Goal: Contribute content: Add original content to the website for others to see

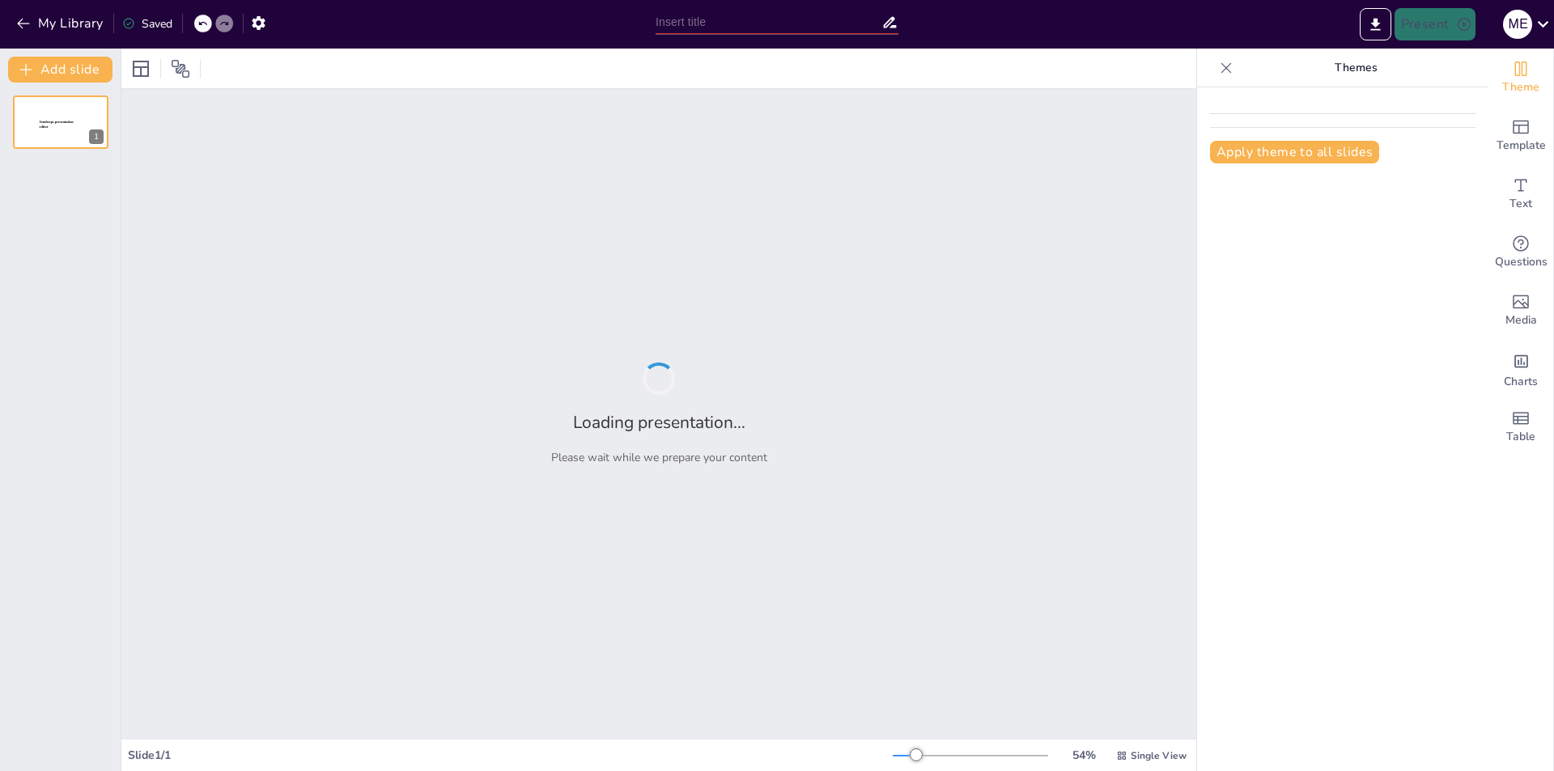
type input "Imported Presentaion -Maser.pptx"
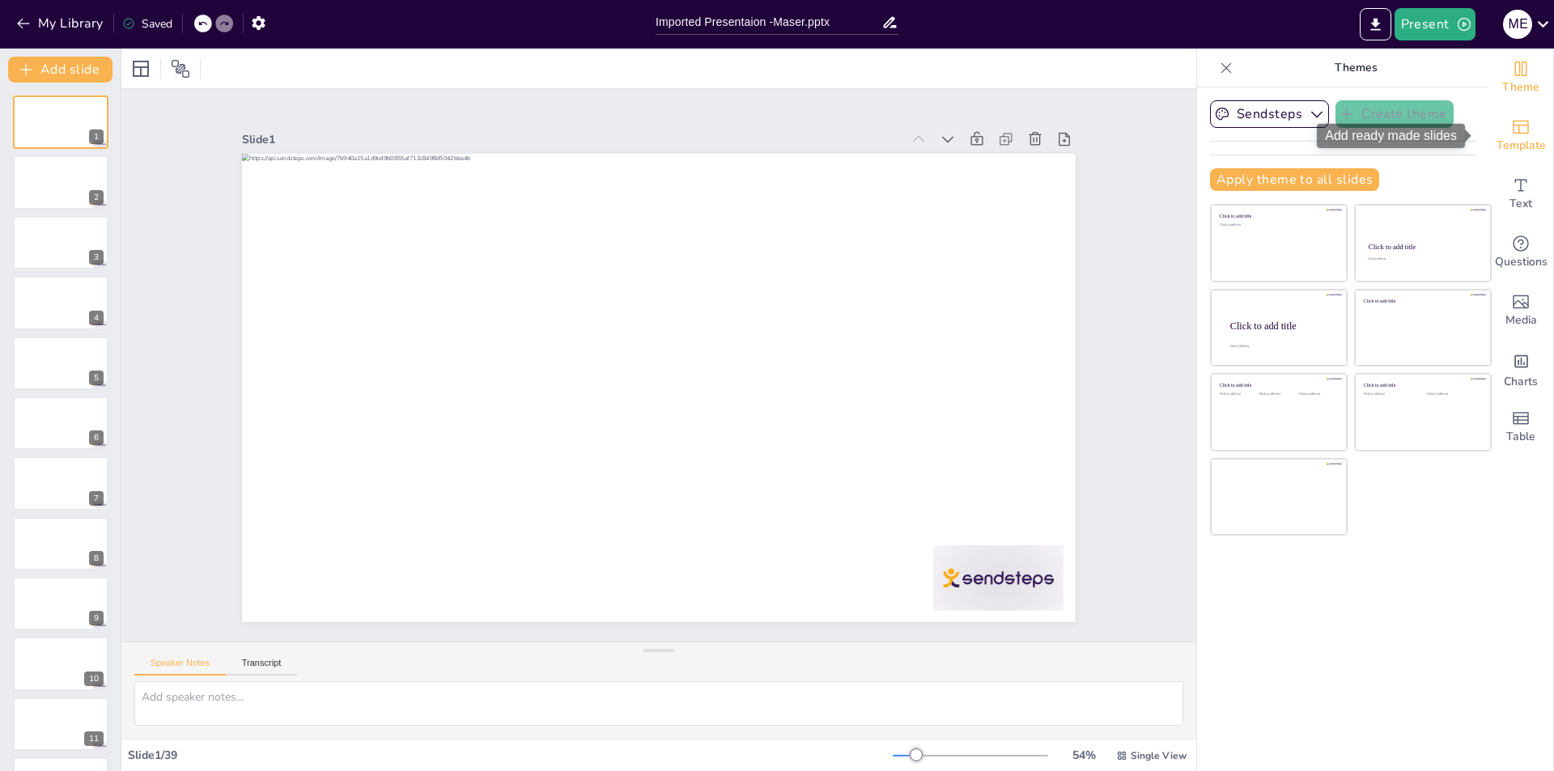
click at [1518, 137] on span "Template" at bounding box center [1521, 146] width 49 height 18
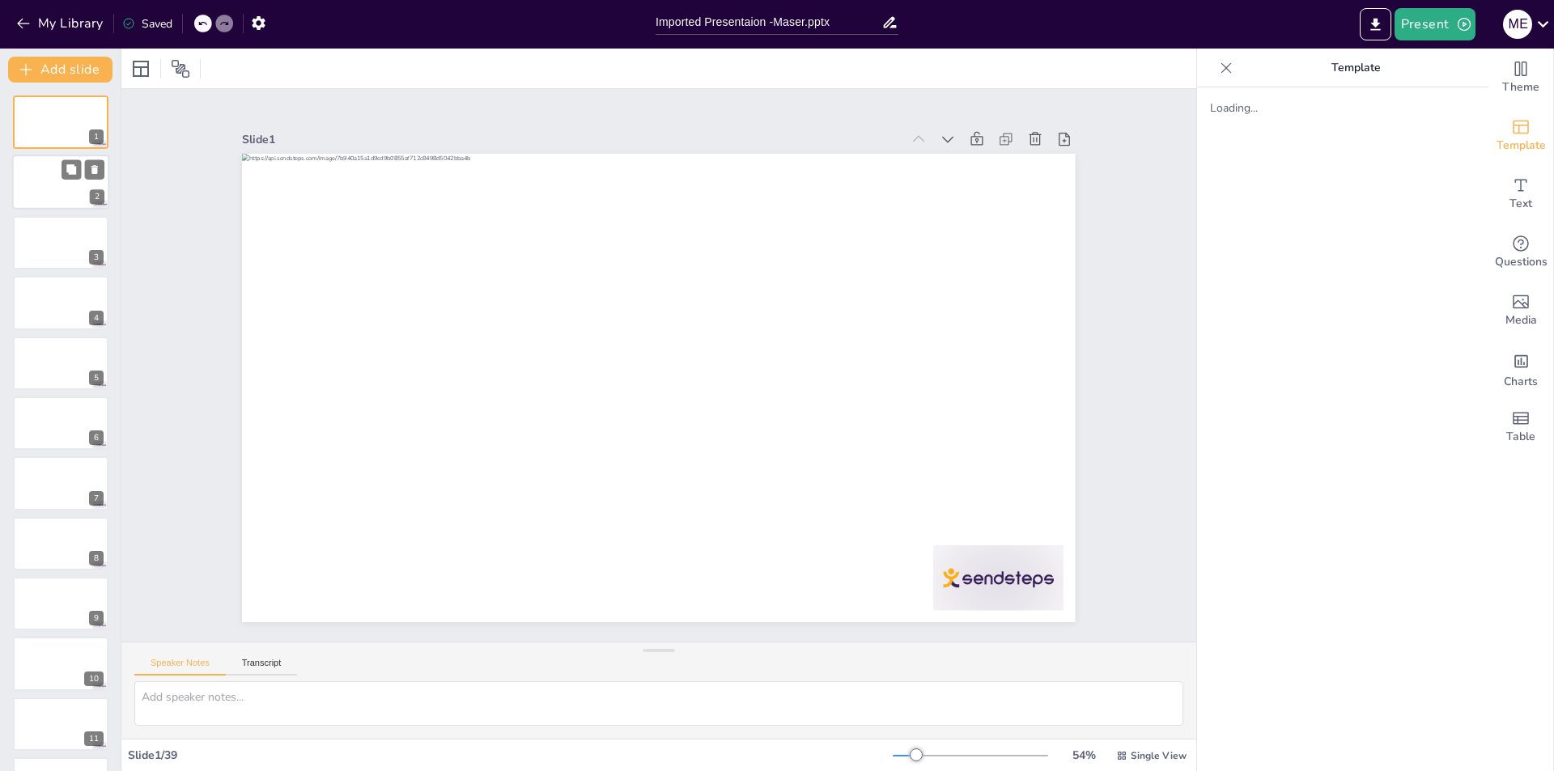
click at [45, 173] on div at bounding box center [60, 182] width 97 height 55
click at [45, 217] on div at bounding box center [60, 242] width 97 height 55
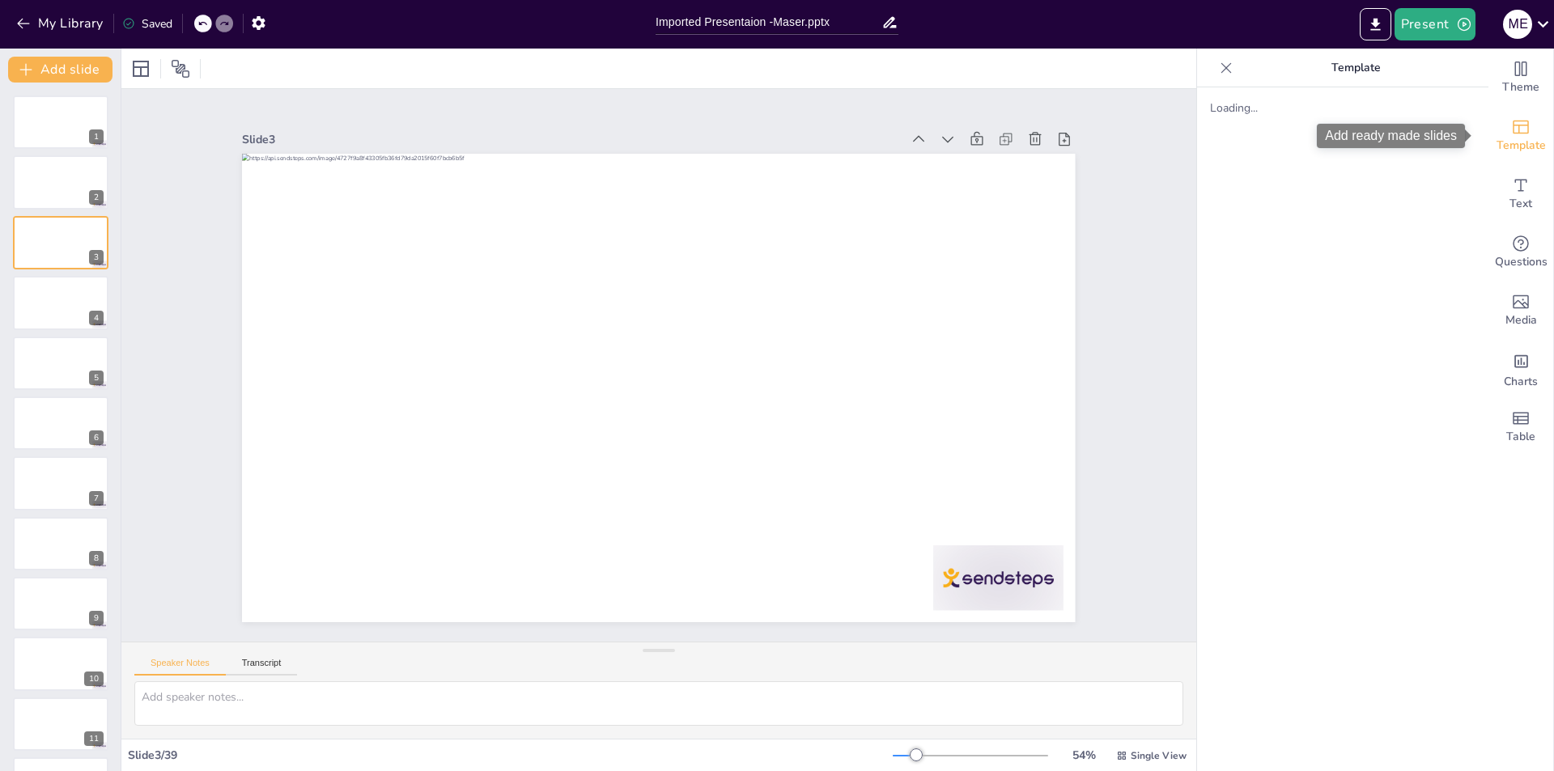
click at [1511, 134] on icon "Add ready made slides" at bounding box center [1520, 126] width 19 height 19
click at [1311, 69] on p "Template" at bounding box center [1355, 68] width 233 height 39
click at [1218, 66] on icon at bounding box center [1226, 68] width 16 height 16
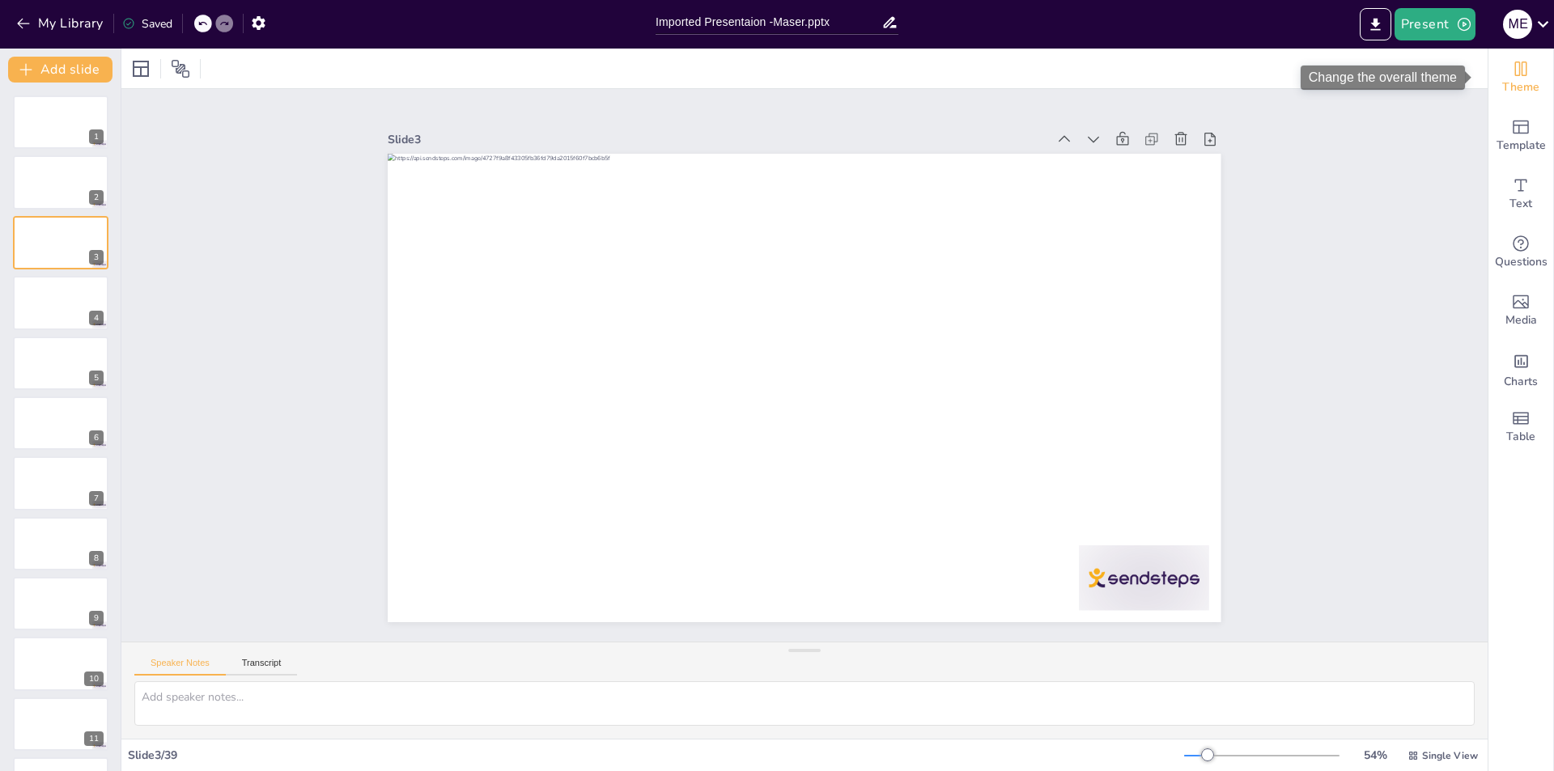
click at [1513, 79] on span "Theme" at bounding box center [1520, 88] width 37 height 18
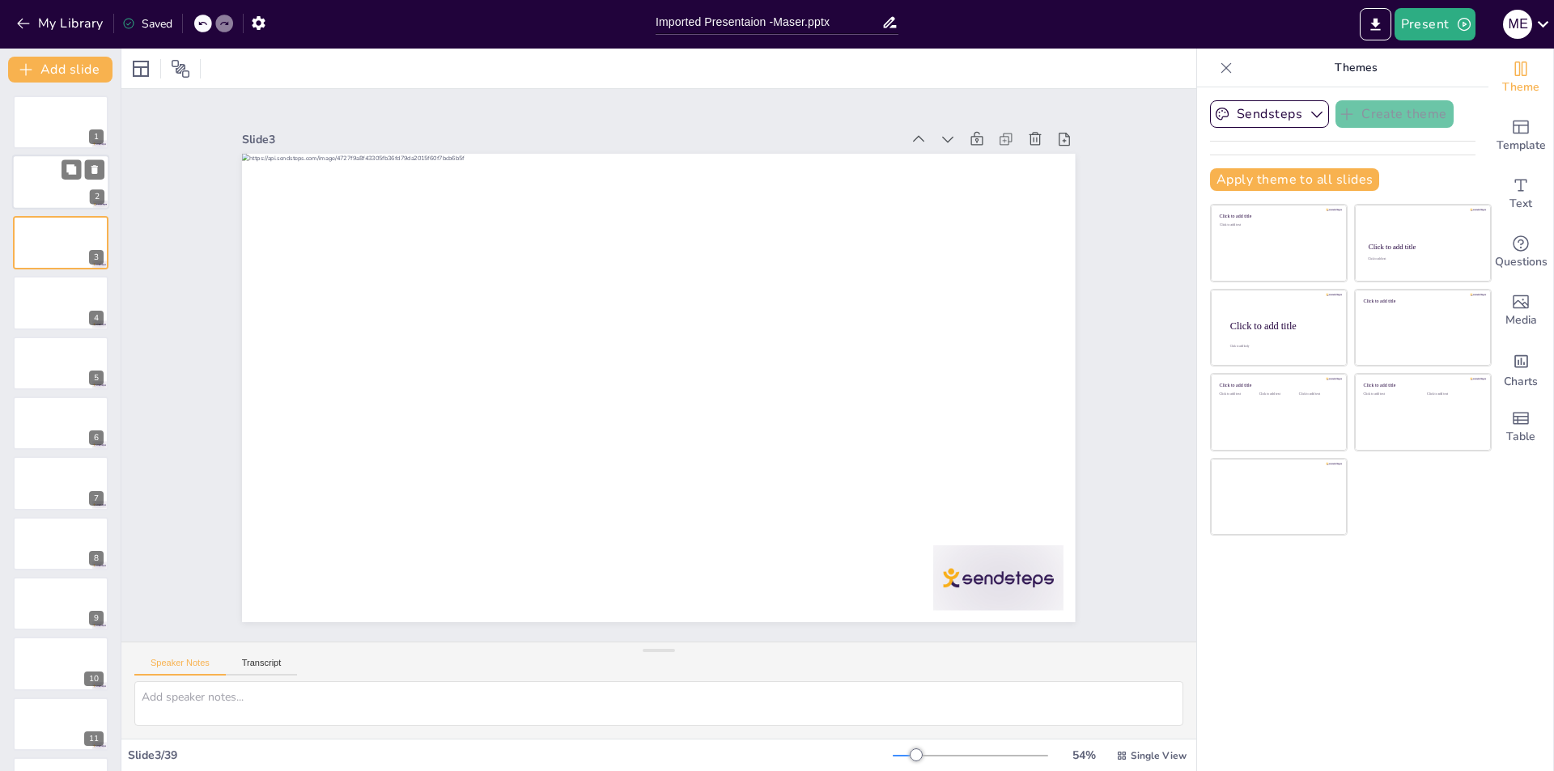
click at [40, 197] on div at bounding box center [60, 182] width 97 height 55
click at [184, 64] on icon at bounding box center [181, 69] width 18 height 18
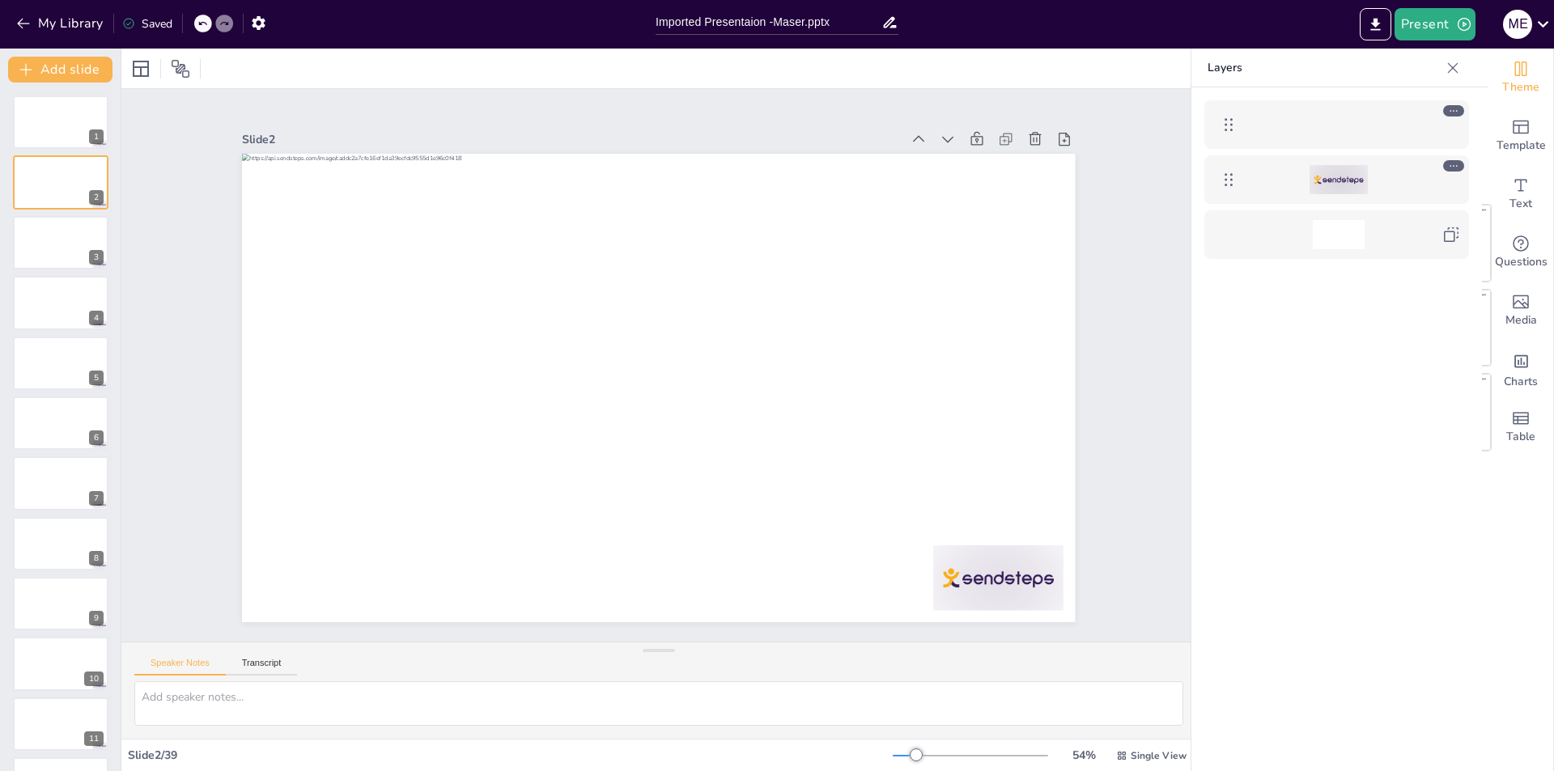
click at [1223, 181] on icon at bounding box center [1228, 179] width 19 height 19
click at [1228, 125] on icon at bounding box center [1228, 124] width 19 height 19
click at [1455, 108] on icon at bounding box center [1453, 110] width 11 height 11
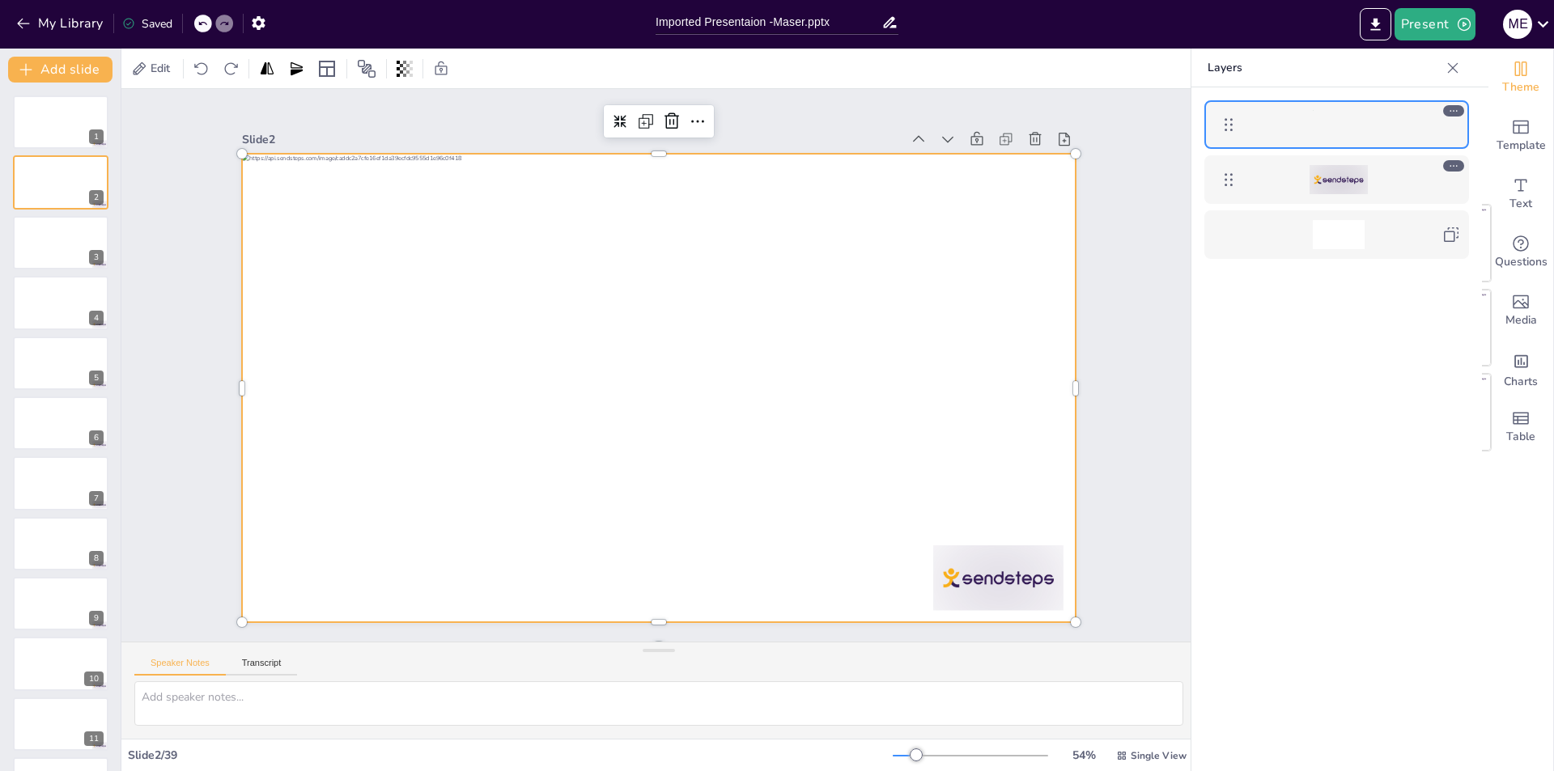
click at [1386, 399] on div at bounding box center [1337, 453] width 291 height 733
click at [34, 246] on div at bounding box center [60, 242] width 97 height 55
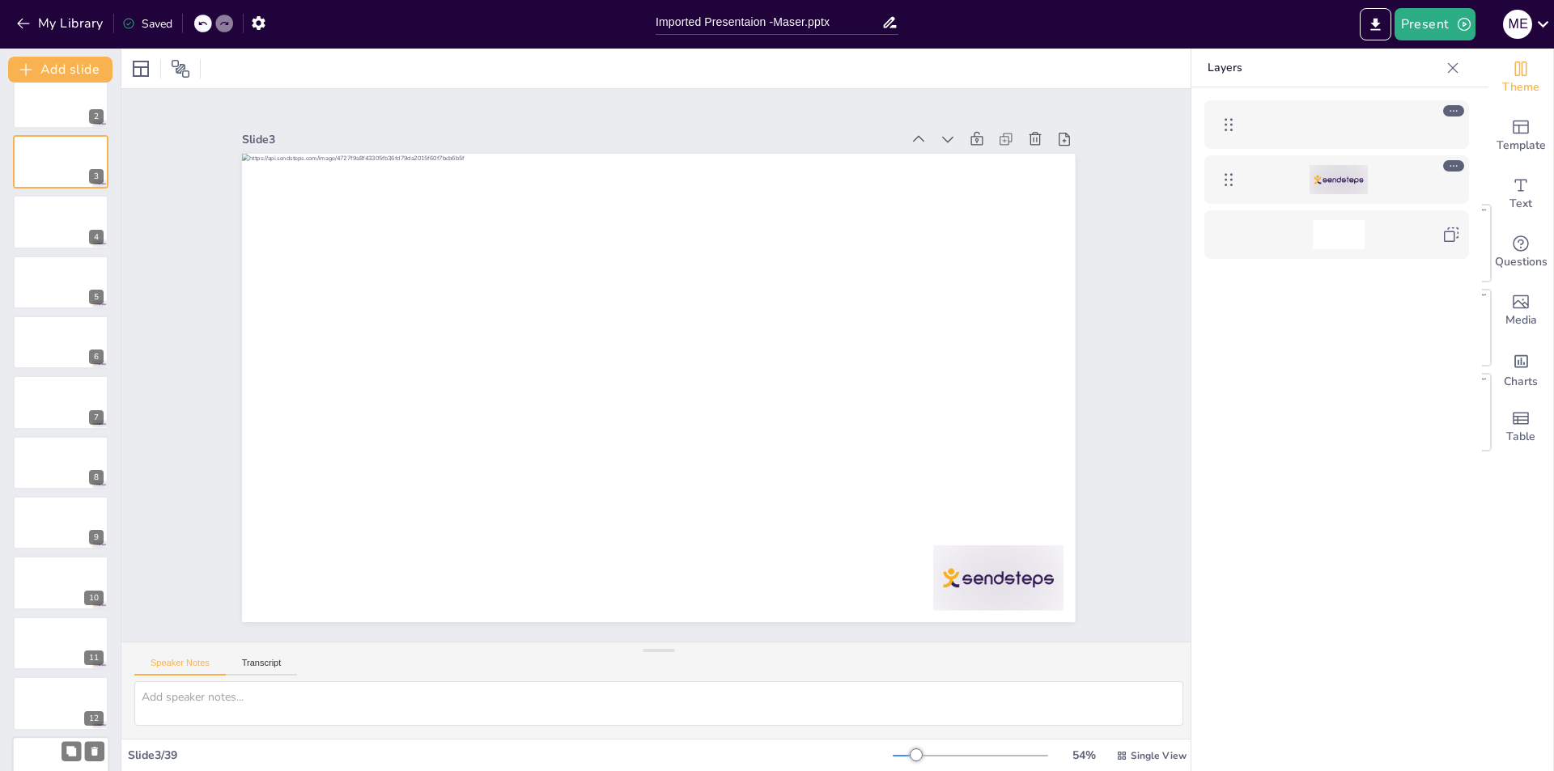
click at [53, 587] on div at bounding box center [61, 582] width 96 height 53
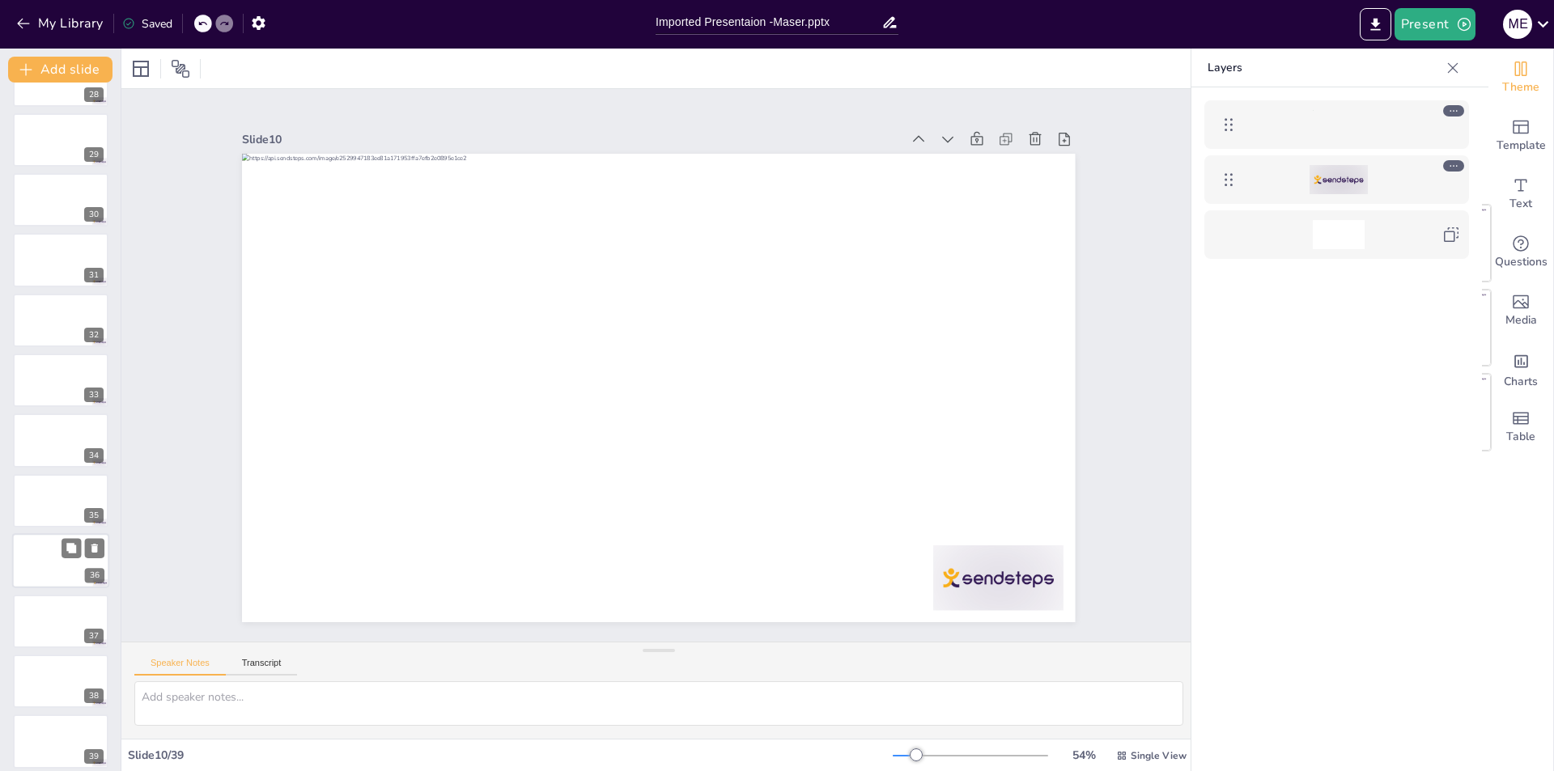
scroll to position [1679, 0]
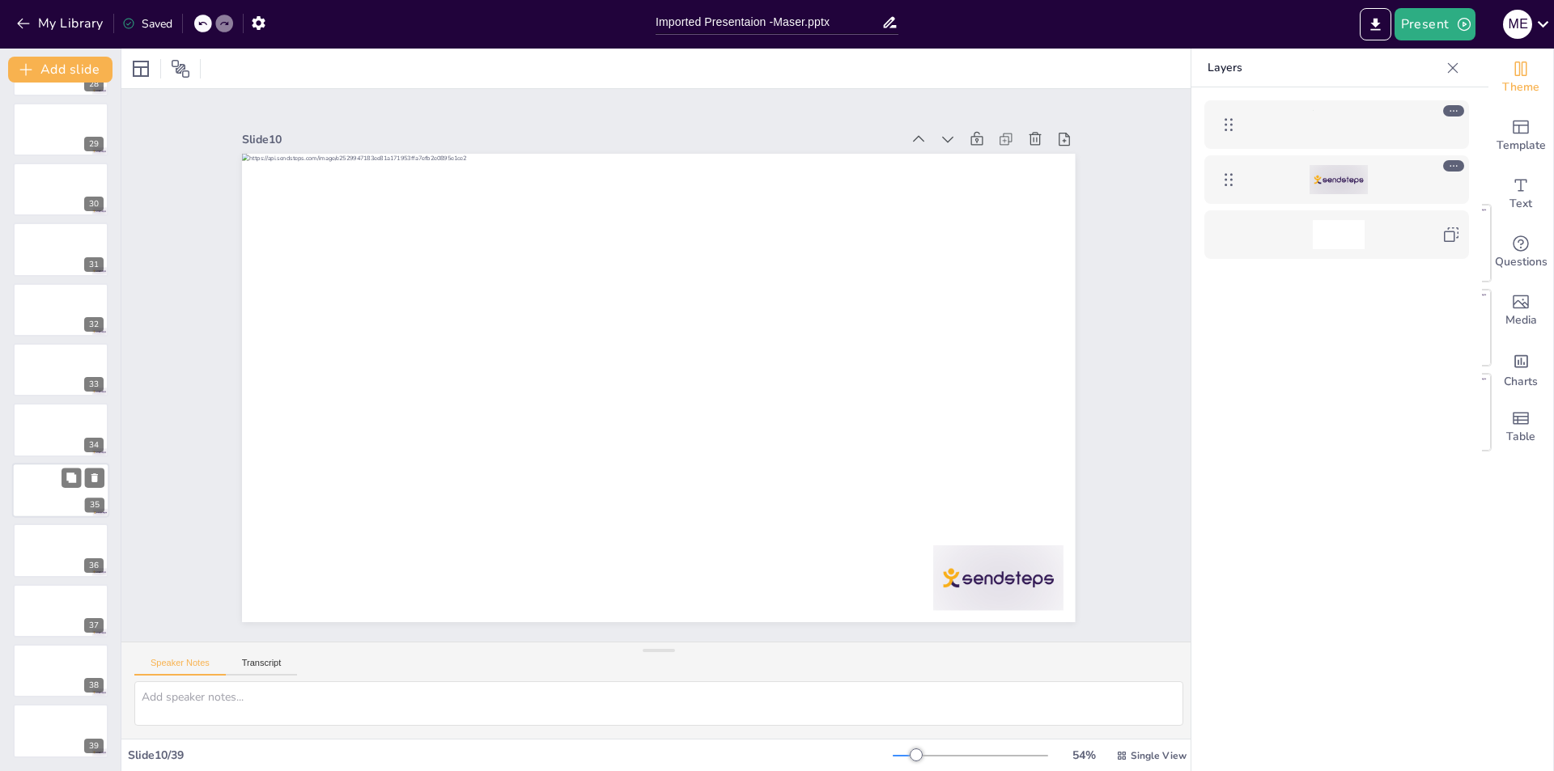
click at [36, 503] on div at bounding box center [60, 490] width 97 height 55
click at [50, 620] on div at bounding box center [60, 611] width 97 height 55
click at [53, 686] on div at bounding box center [60, 671] width 97 height 55
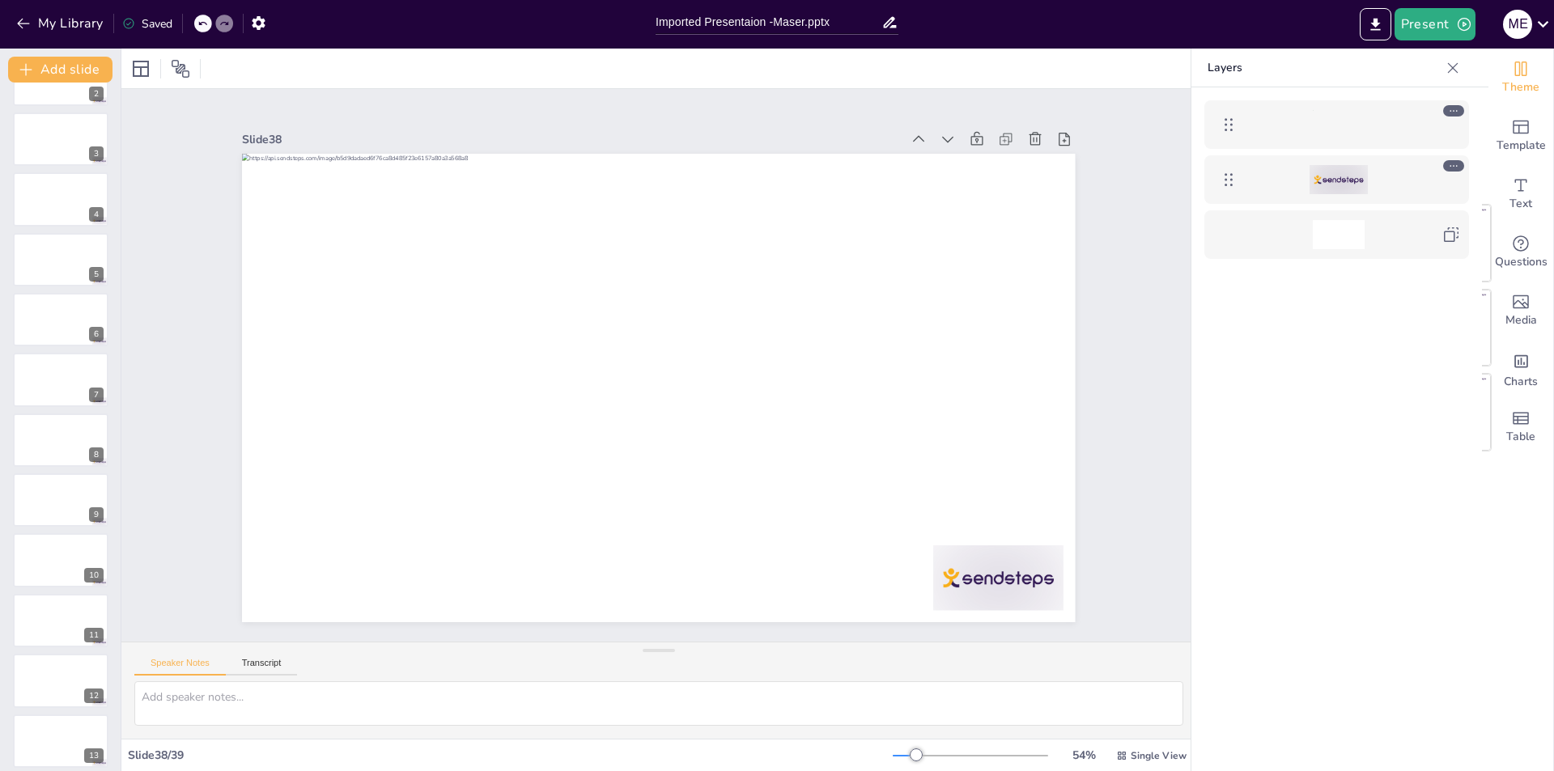
scroll to position [0, 0]
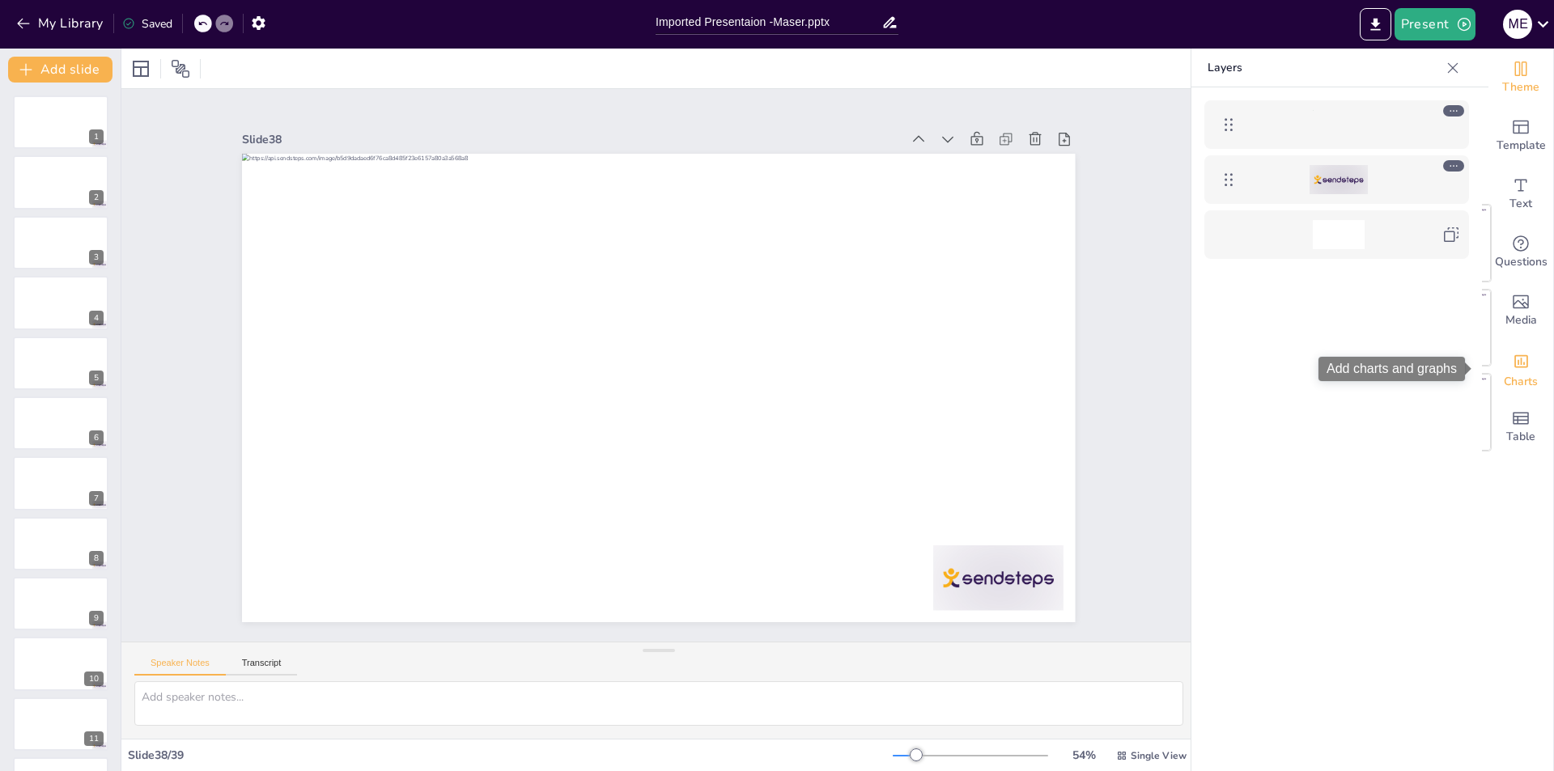
click at [1527, 370] on div "Charts" at bounding box center [1521, 369] width 65 height 58
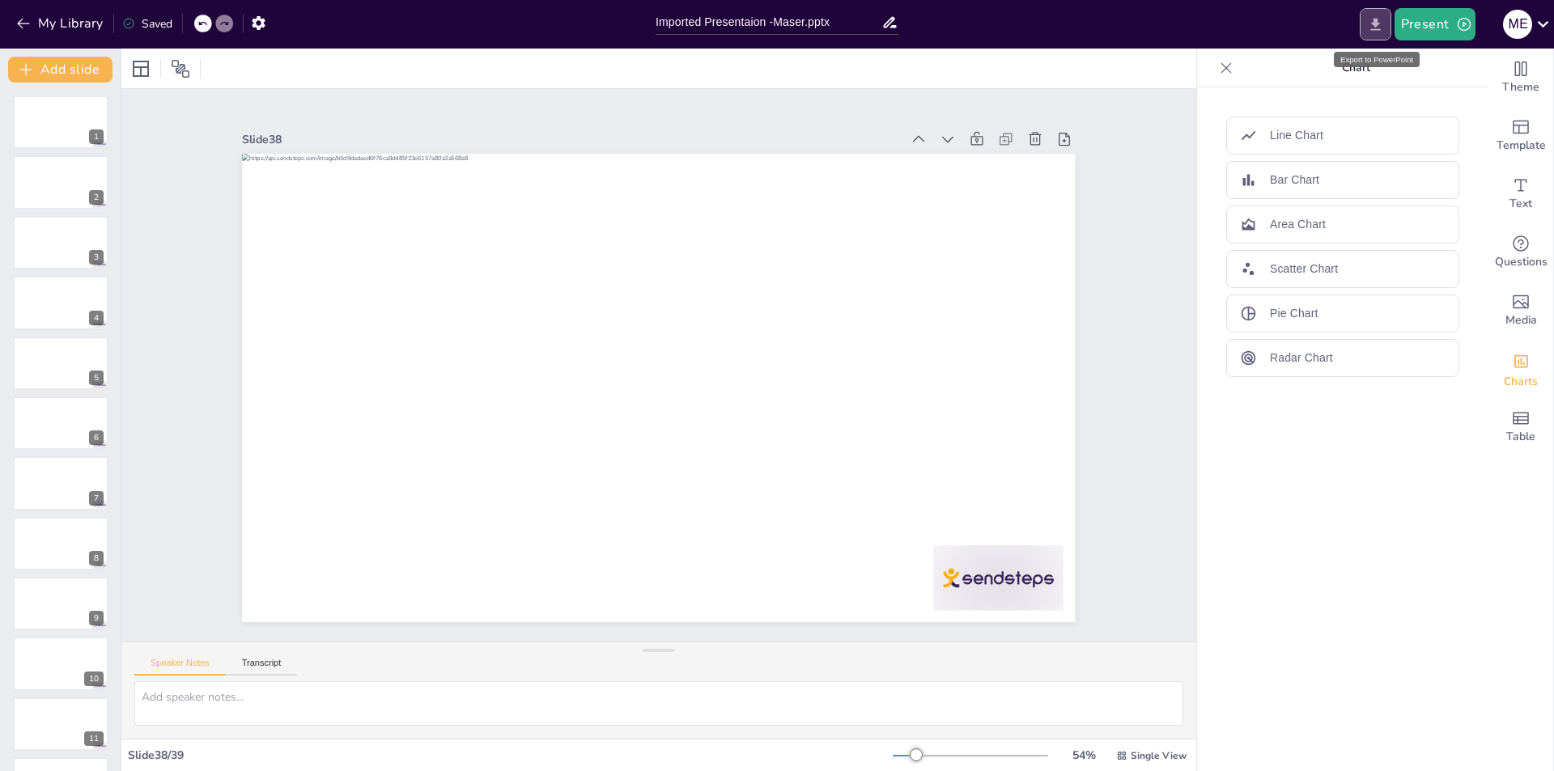
click at [1371, 32] on icon "Export to PowerPoint" at bounding box center [1375, 24] width 17 height 17
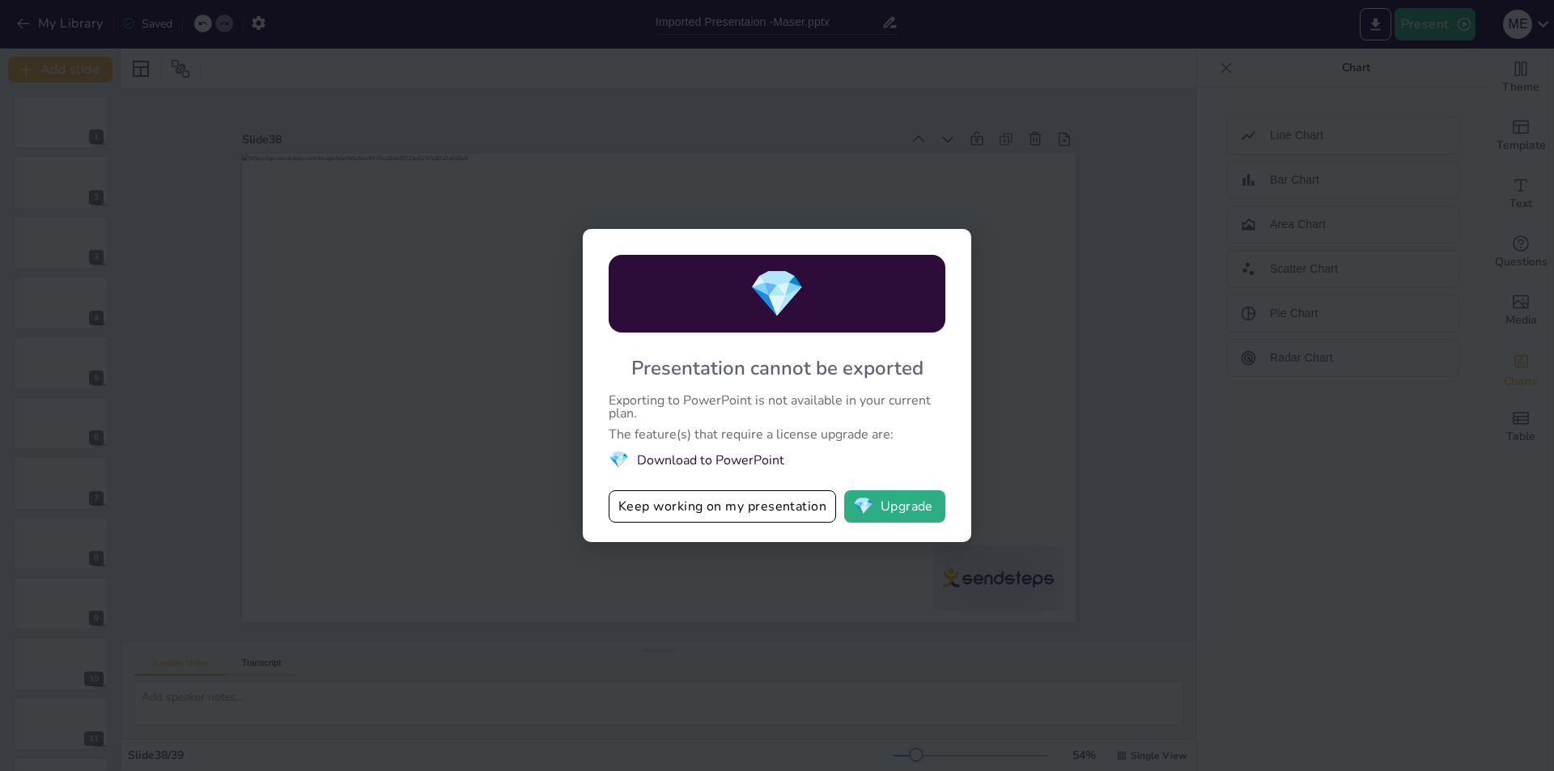
click at [1036, 494] on div "💎 Presentation cannot be exported Exporting to PowerPoint is not available in y…" at bounding box center [777, 385] width 1554 height 771
click at [1024, 457] on div "💎 Presentation cannot be exported Exporting to PowerPoint is not available in y…" at bounding box center [777, 385] width 1554 height 771
click at [793, 515] on button "Keep working on my presentation" at bounding box center [722, 507] width 227 height 32
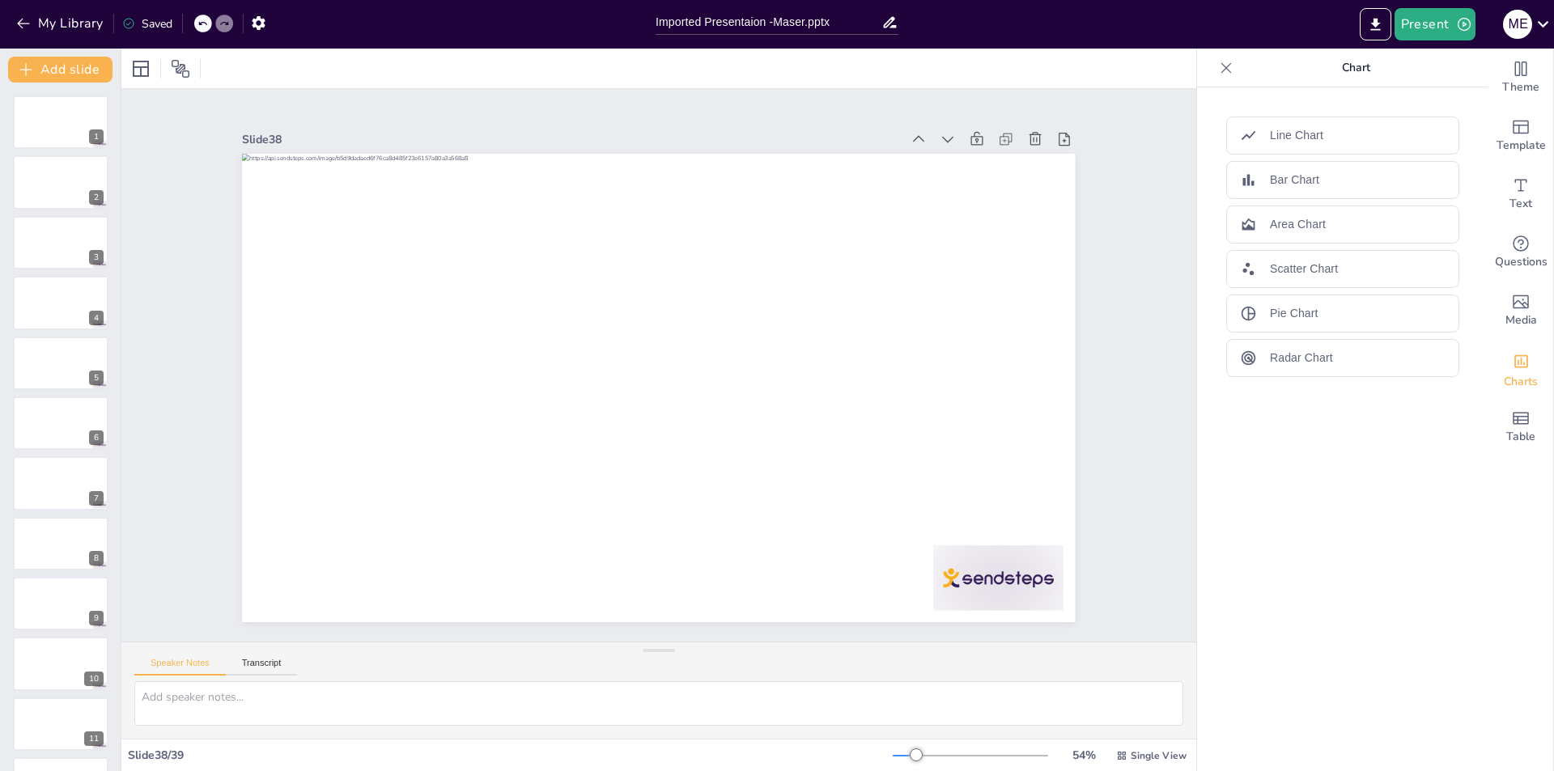
click at [888, 23] on icon at bounding box center [890, 22] width 17 height 17
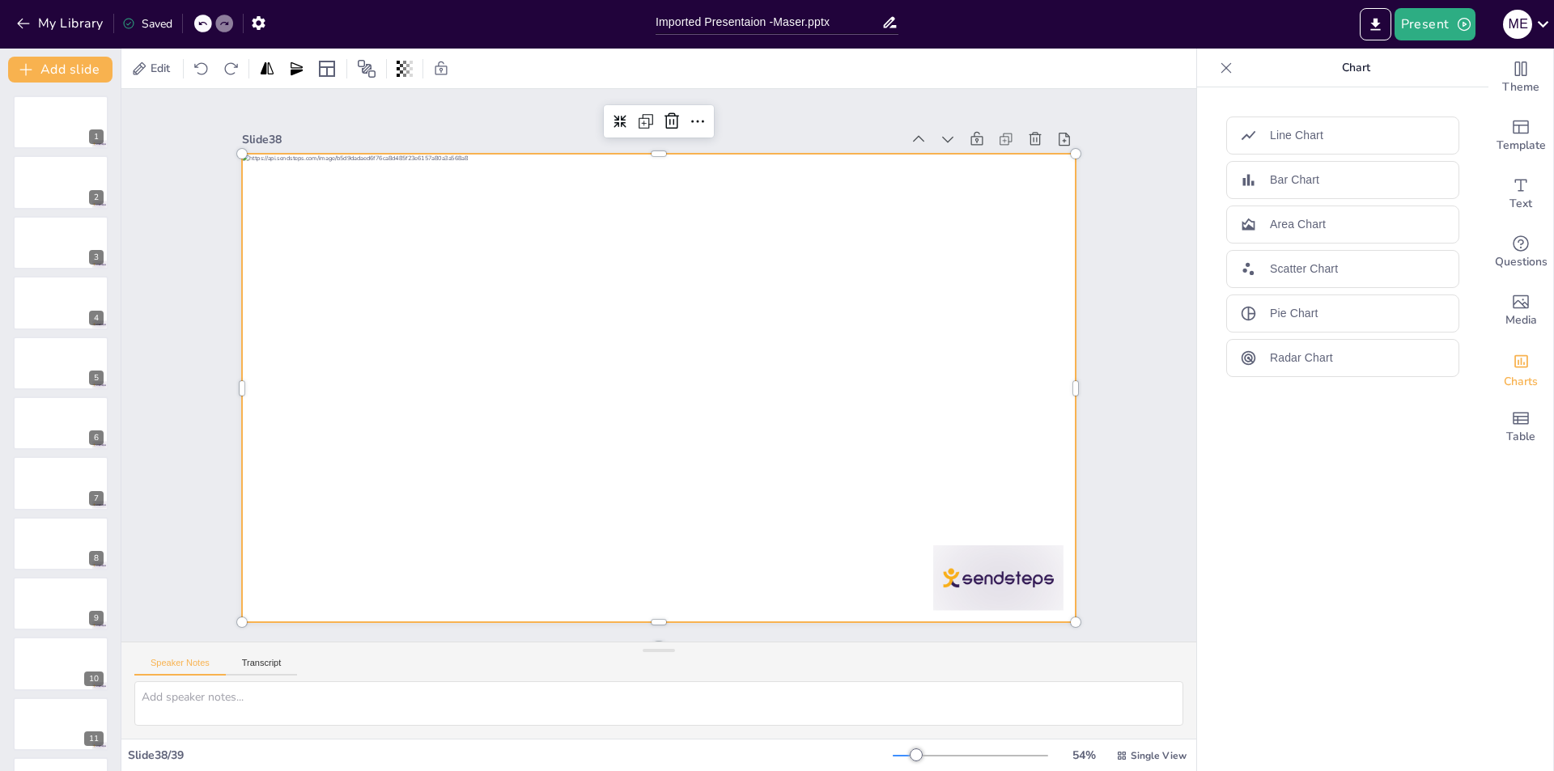
click at [956, 184] on div at bounding box center [654, 388] width 912 height 632
click at [258, 19] on icon "button" at bounding box center [258, 23] width 13 height 14
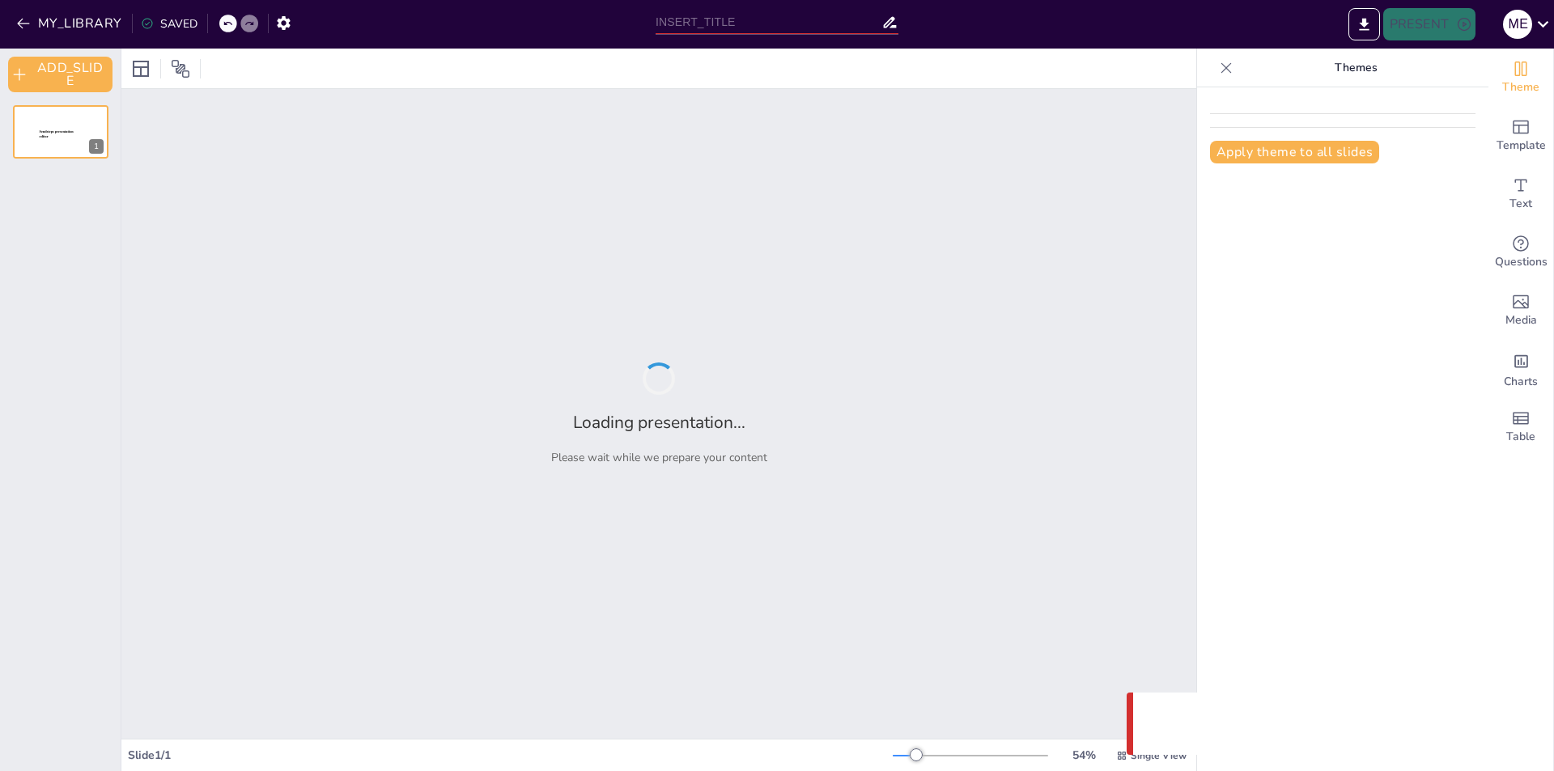
type input "Imported Presentaion -Maser.pptx"
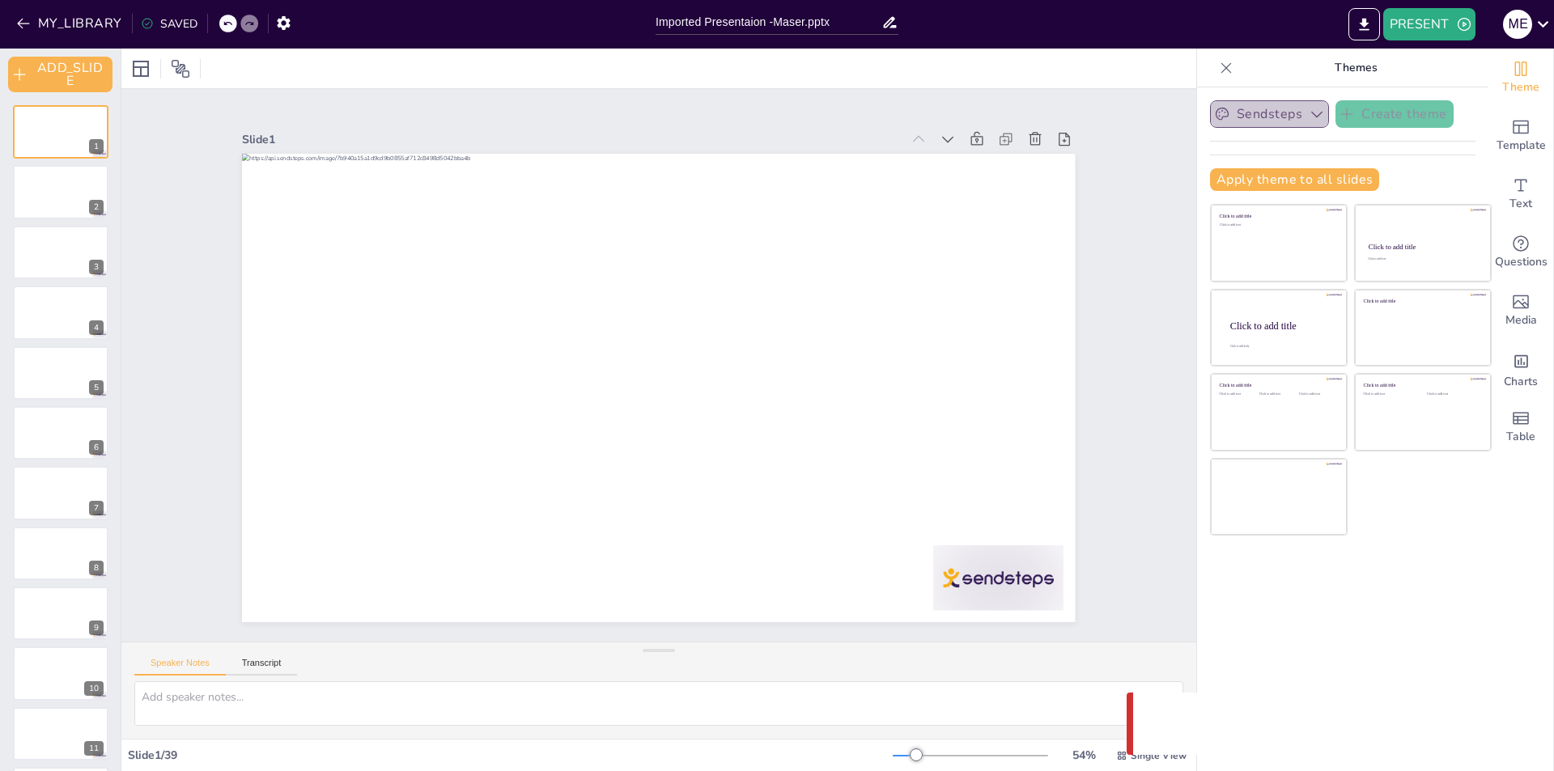
click at [1309, 110] on icon "button" at bounding box center [1317, 114] width 16 height 16
click at [1279, 168] on span "Sendsteps" at bounding box center [1282, 169] width 73 height 15
click at [1309, 112] on icon "button" at bounding box center [1317, 114] width 16 height 16
click at [1274, 170] on span "Sendsteps" at bounding box center [1282, 169] width 73 height 15
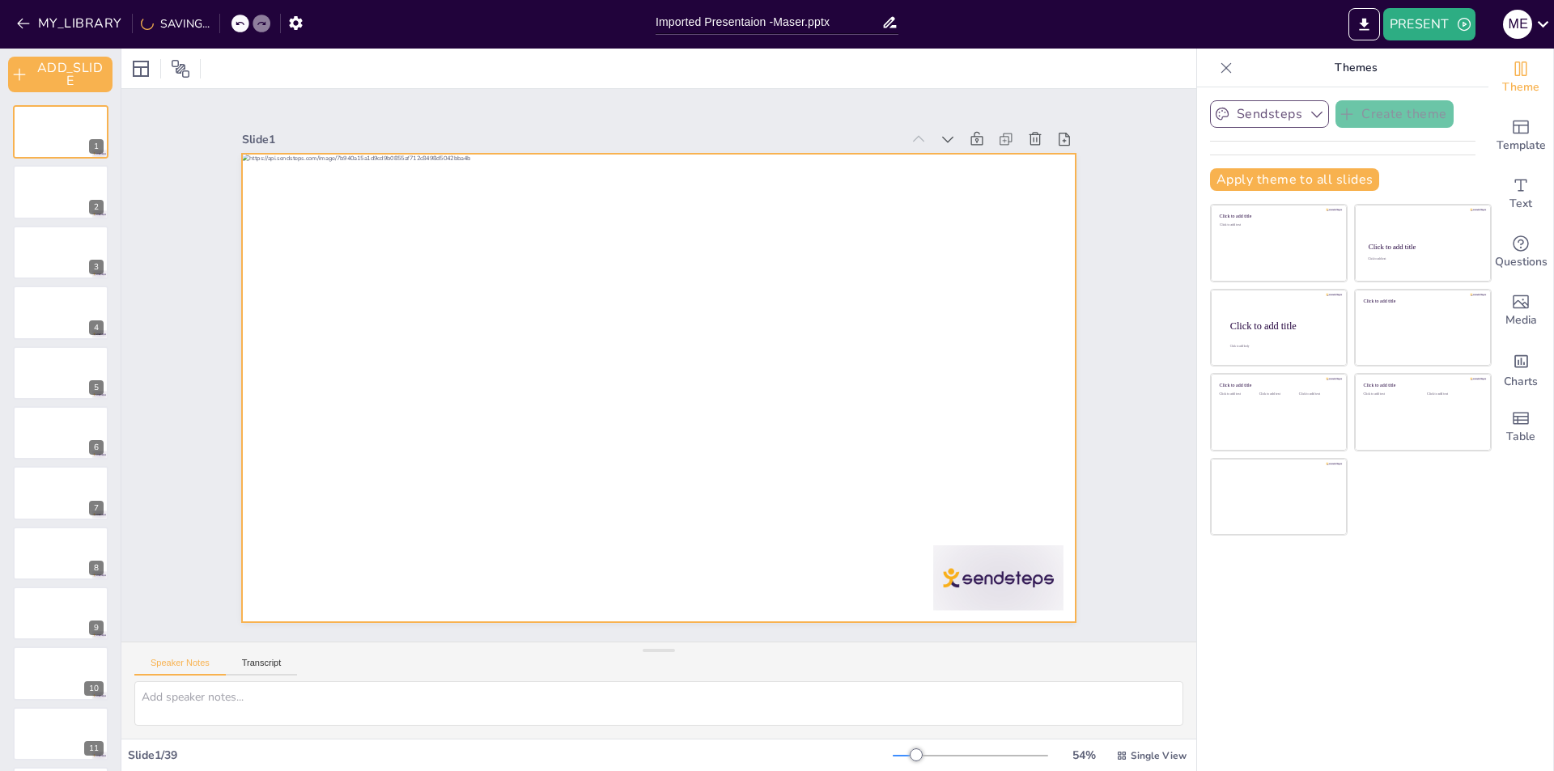
click at [955, 438] on div at bounding box center [658, 388] width 833 height 469
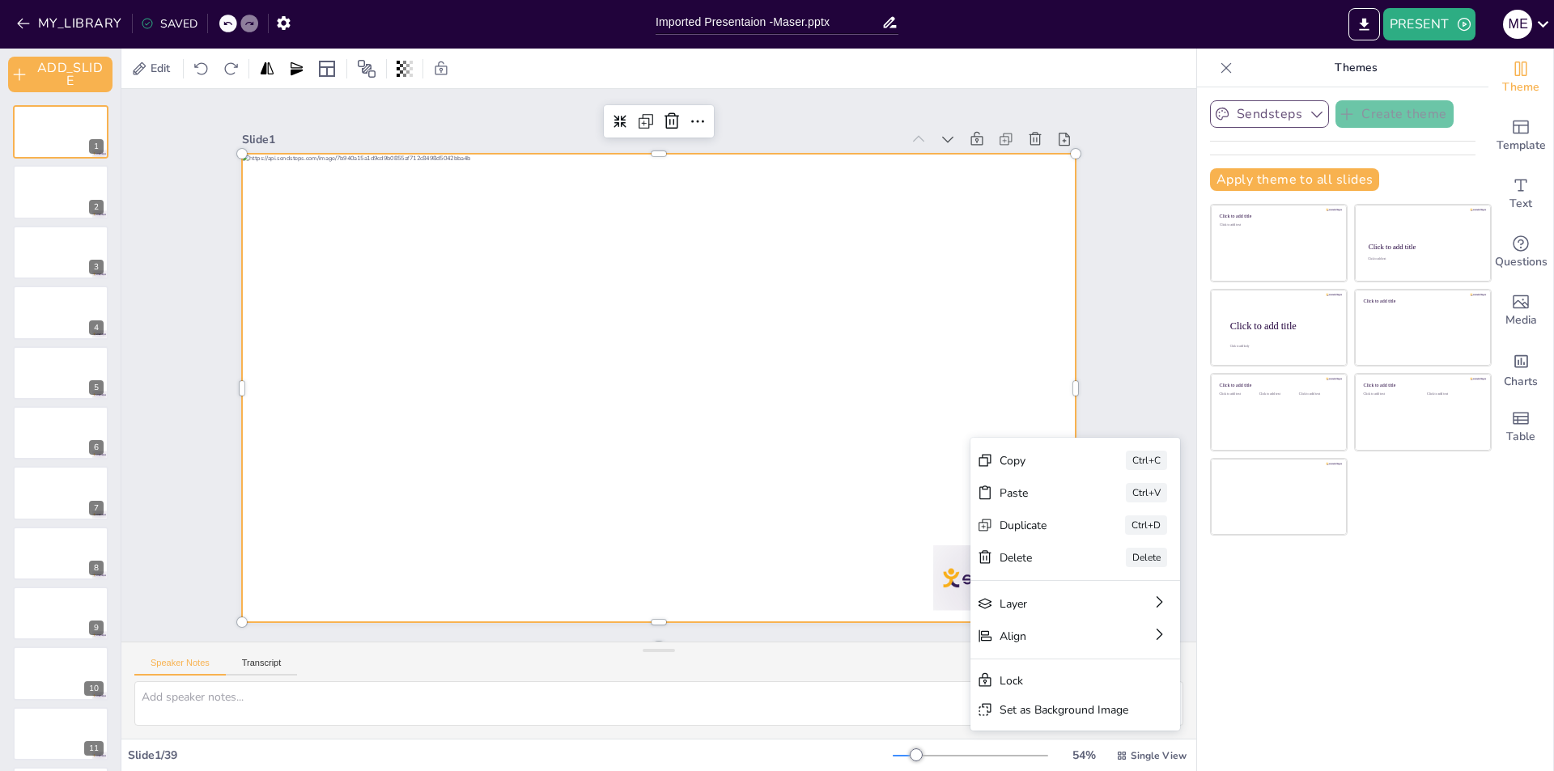
click at [1030, 309] on div at bounding box center [656, 388] width 877 height 553
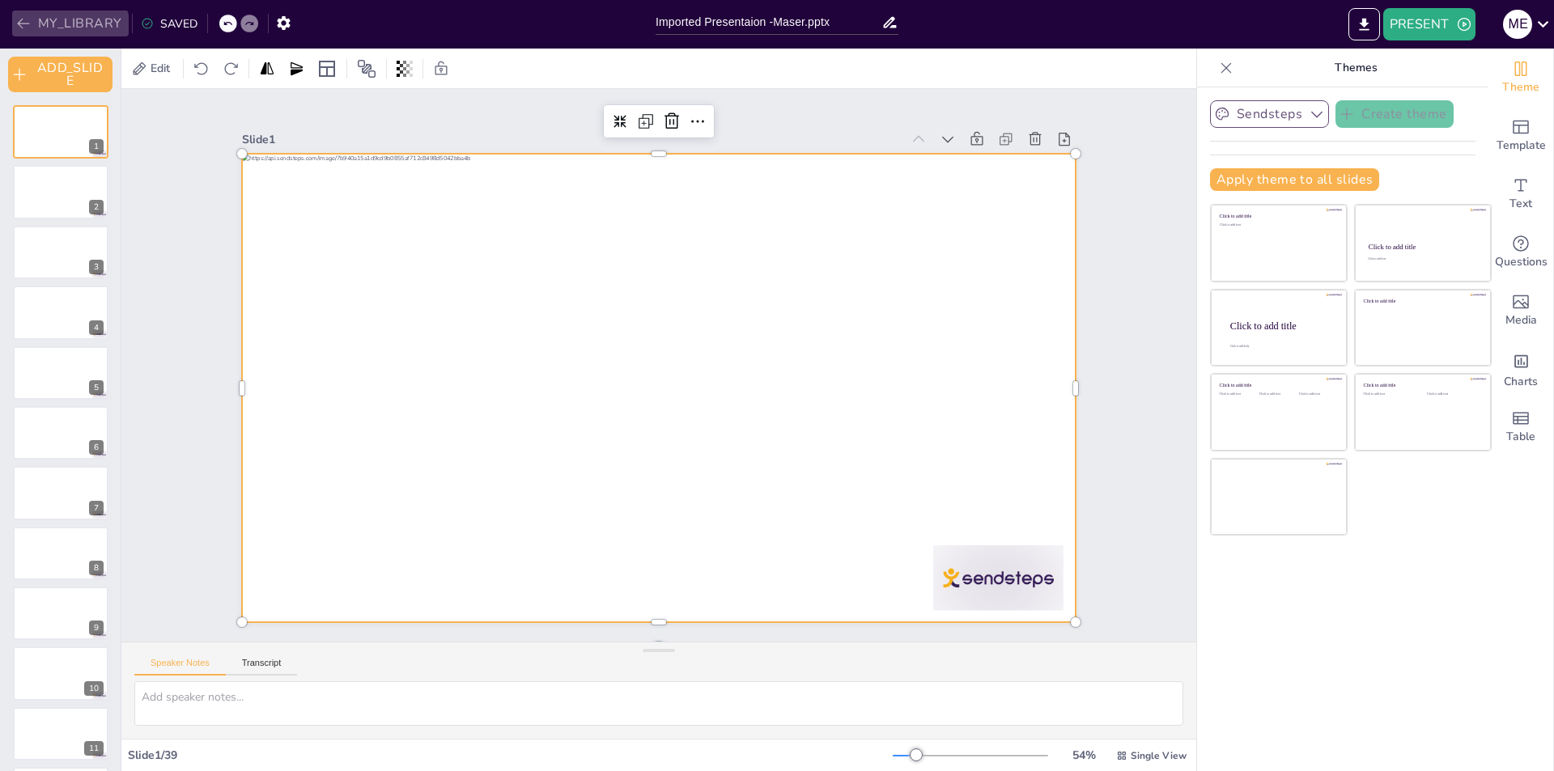
click at [57, 27] on button "MY_LIBRARY" at bounding box center [70, 24] width 117 height 26
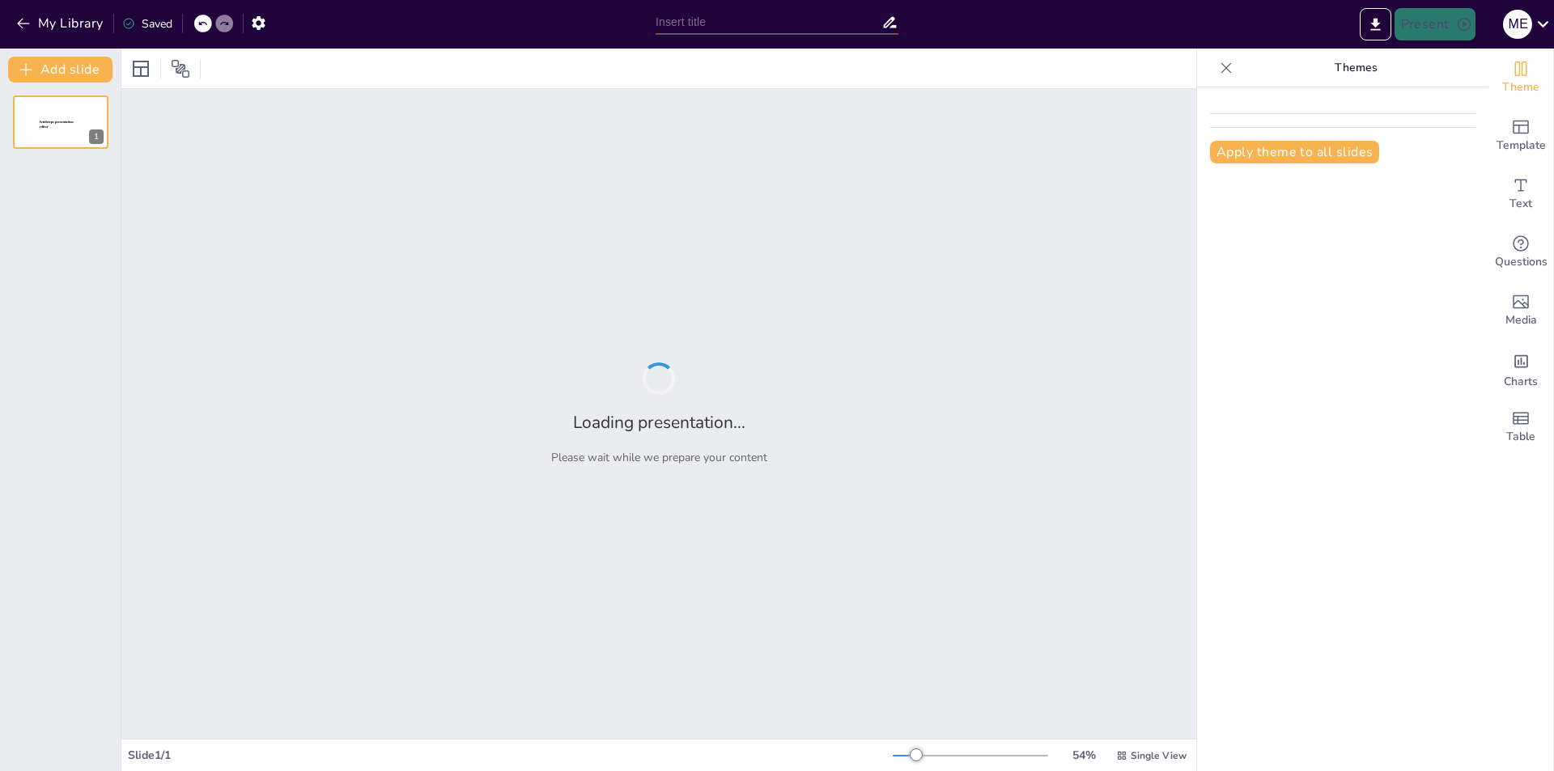
type input "Addressing Water Scarcity in Egypt: The Impact of Polymer Utilization in Grey W…"
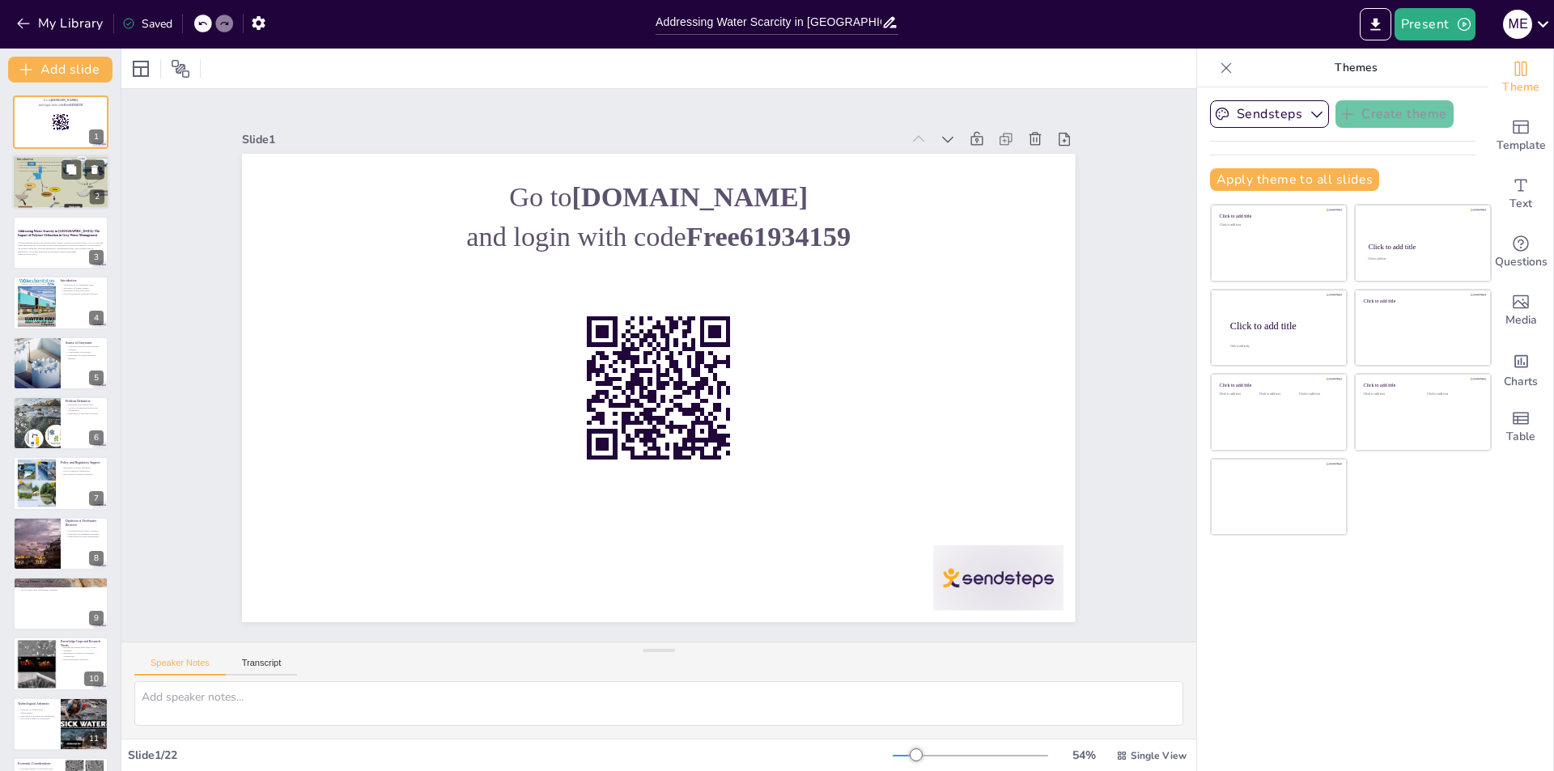
checkbox input "true"
click at [55, 191] on div at bounding box center [60, 183] width 97 height 66
type textarea "Water scarcity is a significant challenge in Egypt due to various factors. The …"
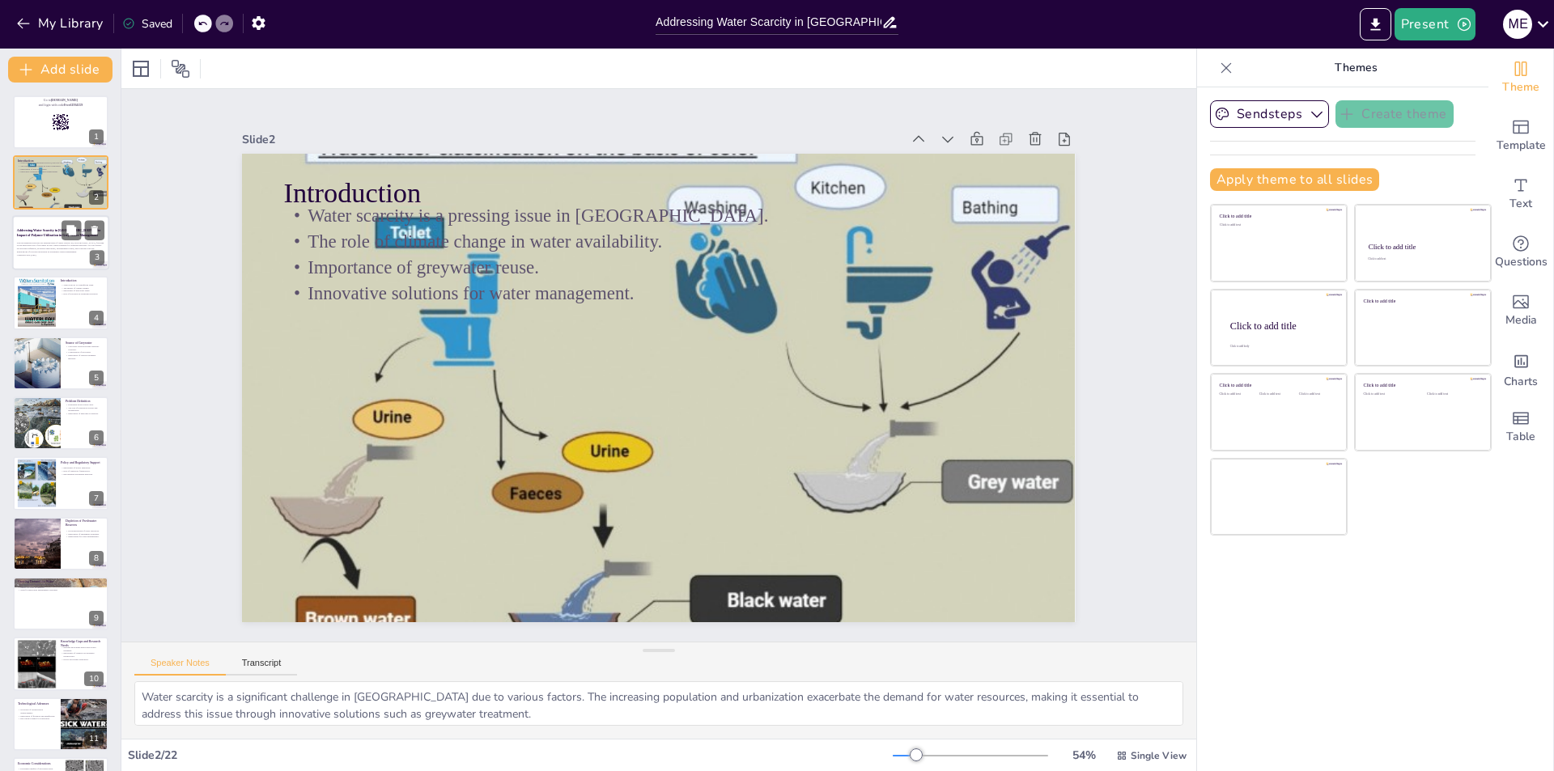
checkbox input "true"
click at [51, 235] on strong "Addressing Water Scarcity in Egypt: The Impact of Polymer Utilization in Grey W…" at bounding box center [58, 233] width 83 height 8
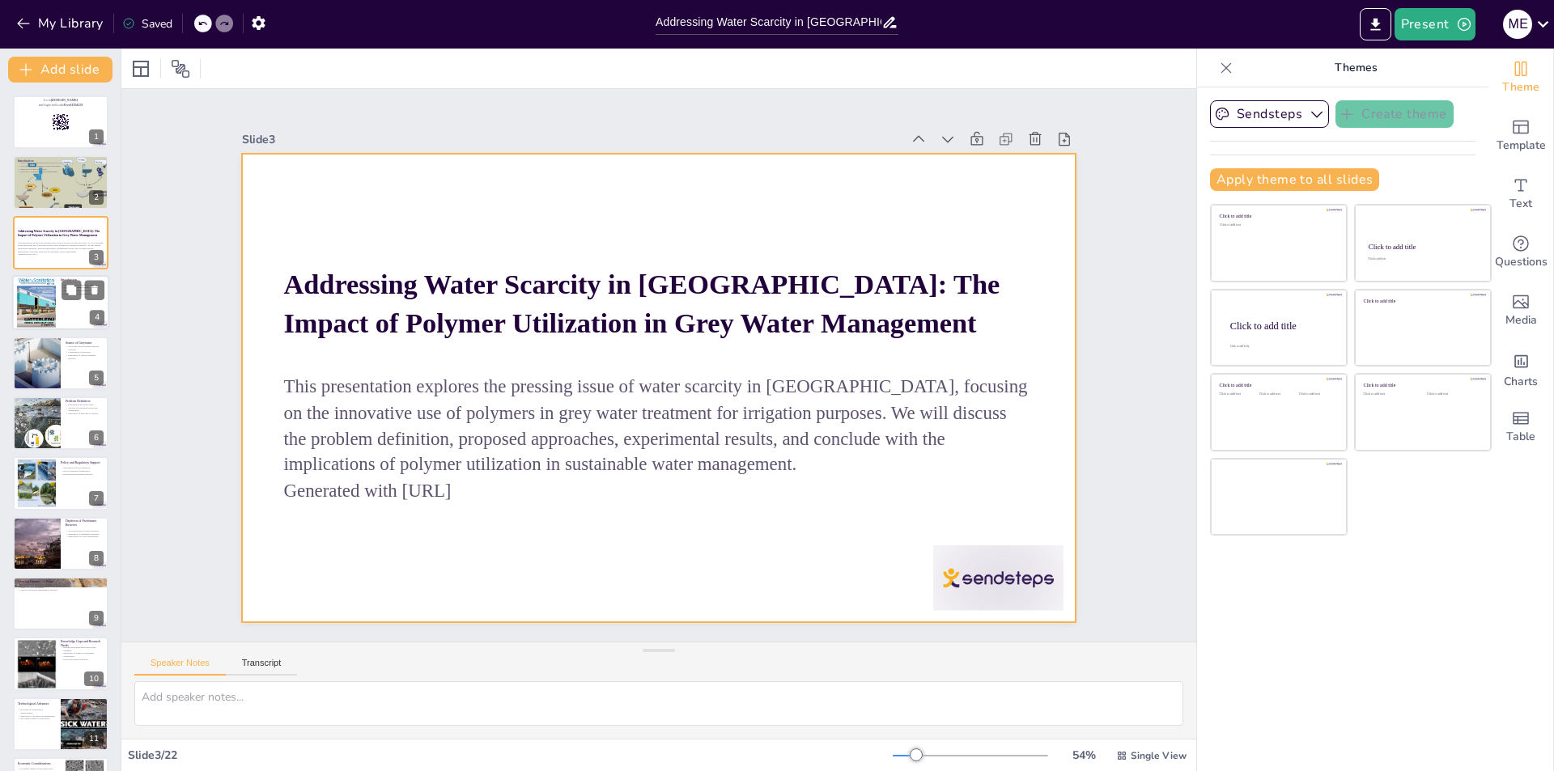
checkbox input "true"
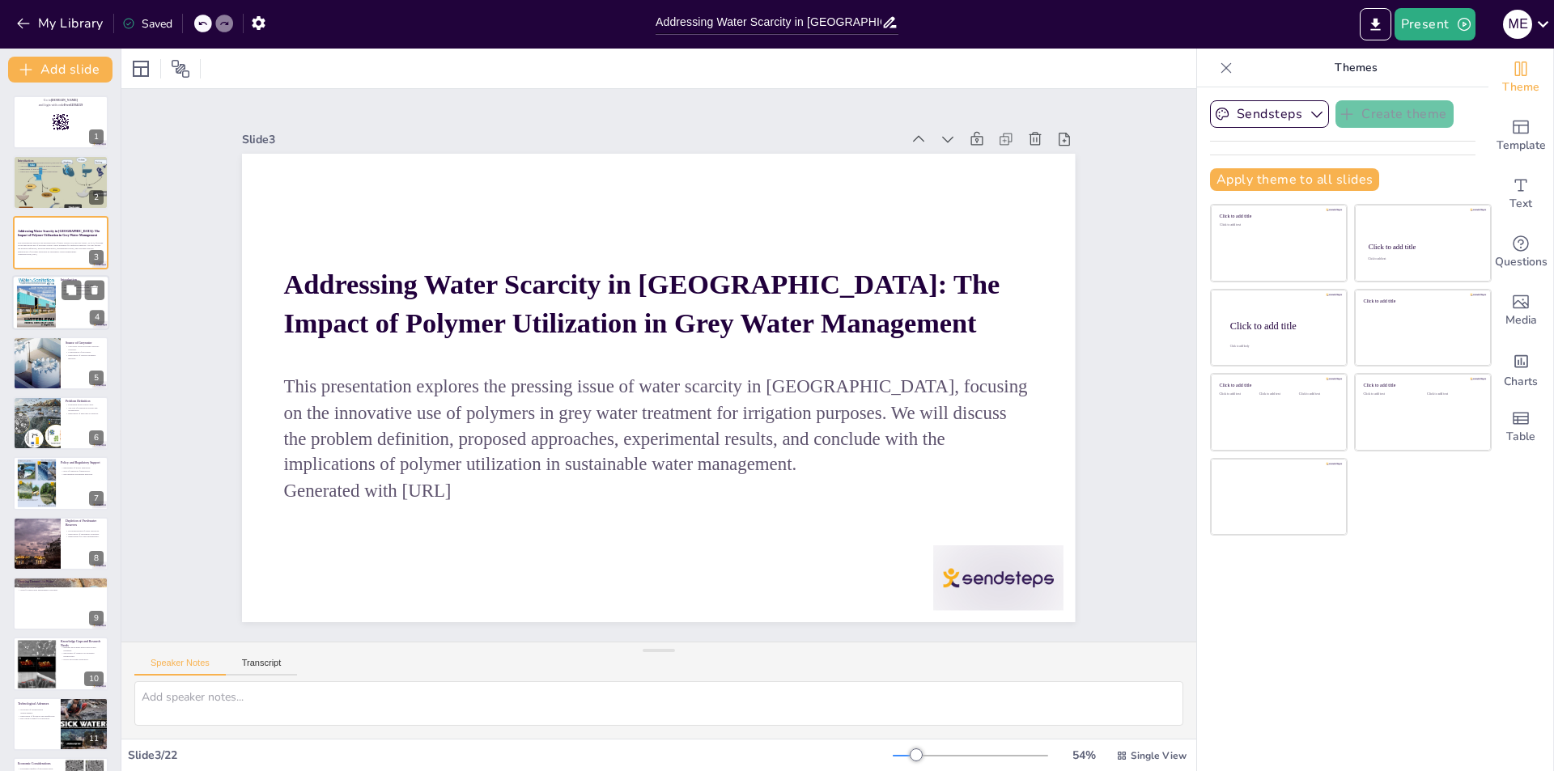
click at [47, 295] on div at bounding box center [36, 302] width 39 height 55
type textarea "Water scarcity is a critical issue in Egypt, necessitating innovative approache…"
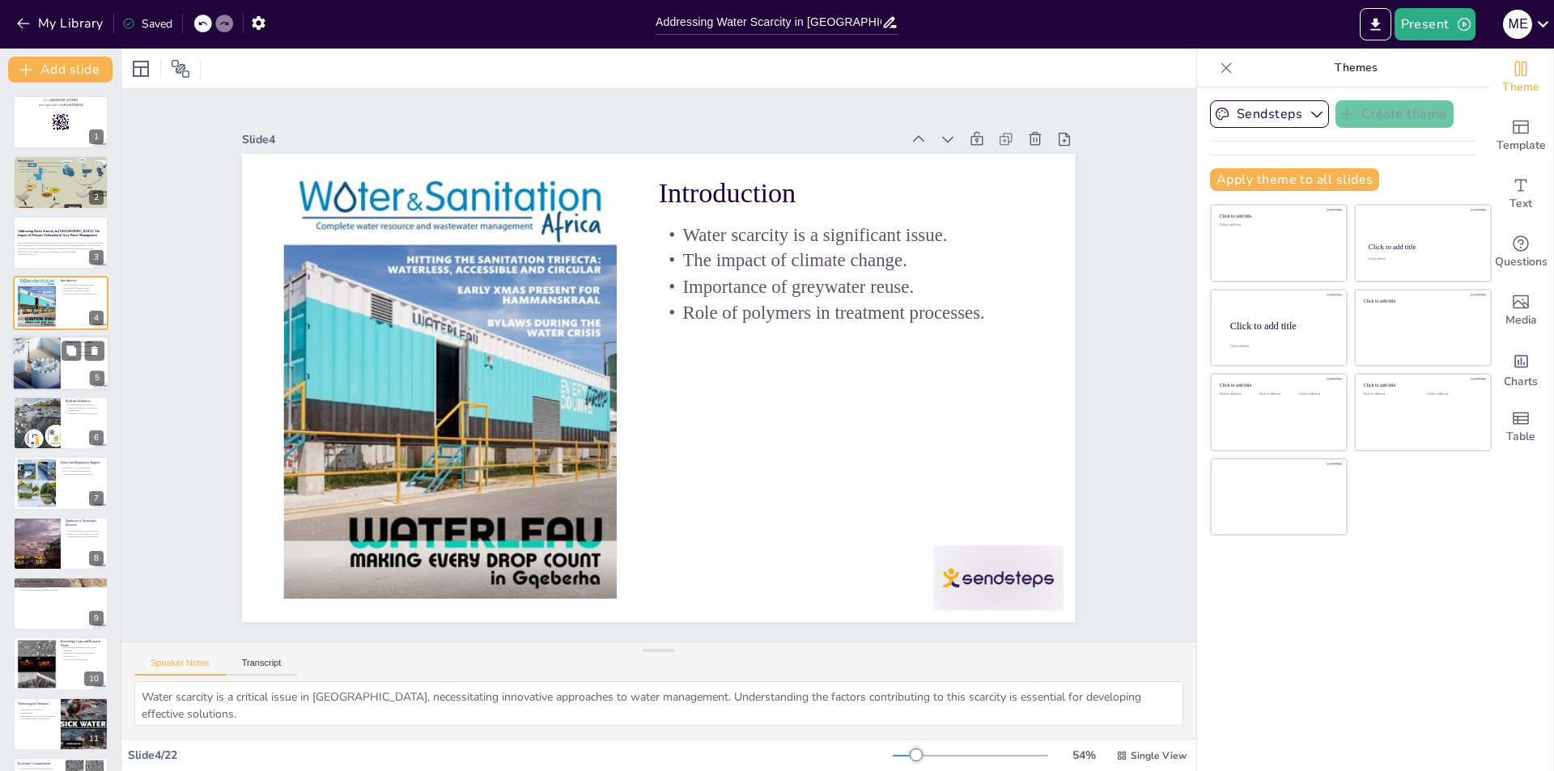
checkbox input "true"
click at [47, 371] on div at bounding box center [36, 363] width 77 height 55
type textarea "Understanding the sources of greywater is essential for effective treatment. Do…"
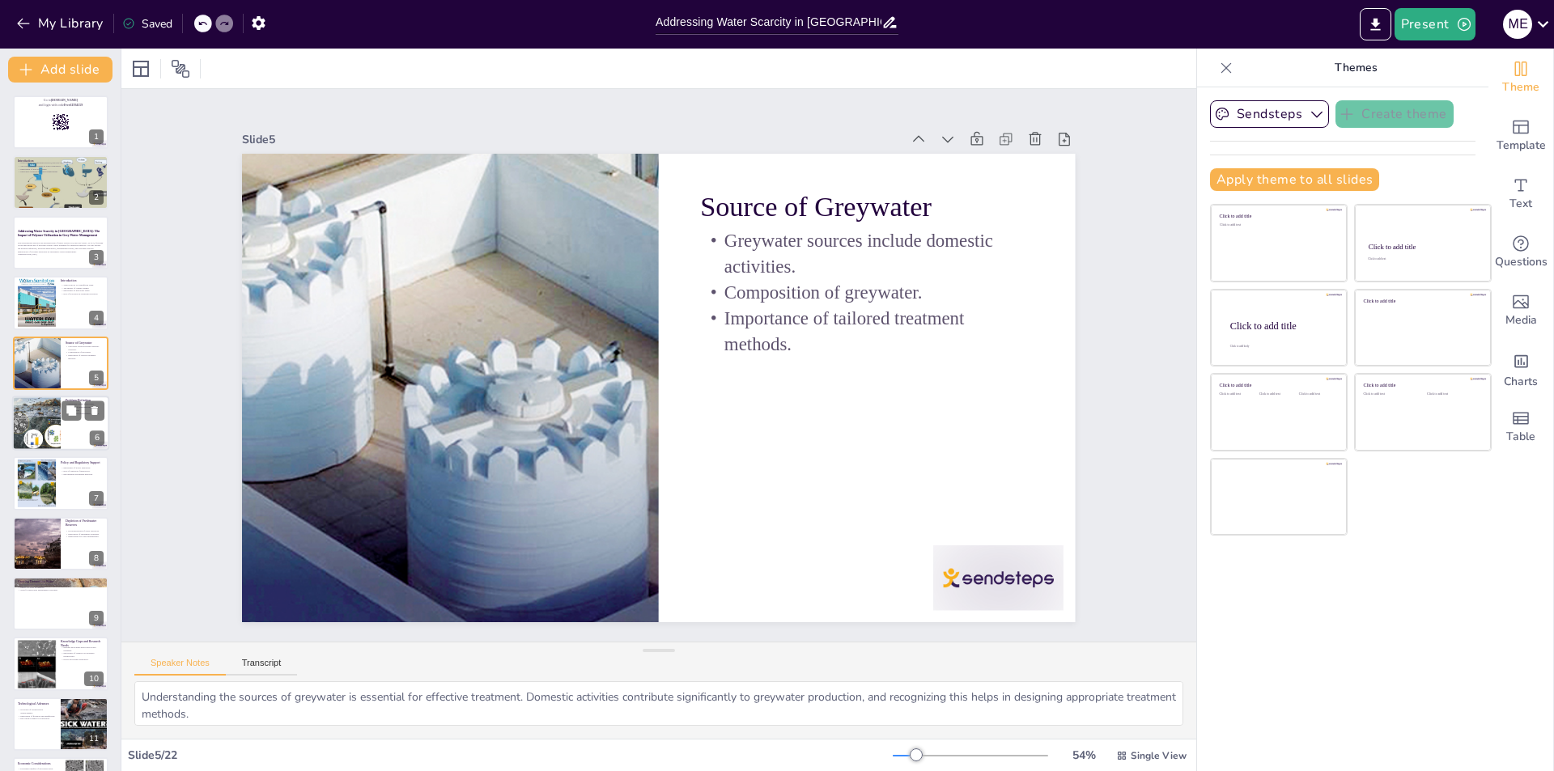
checkbox input "true"
click at [45, 413] on div at bounding box center [36, 423] width 64 height 55
type textarea "The global water crisis is a significant issue, particularly in Egypt, where va…"
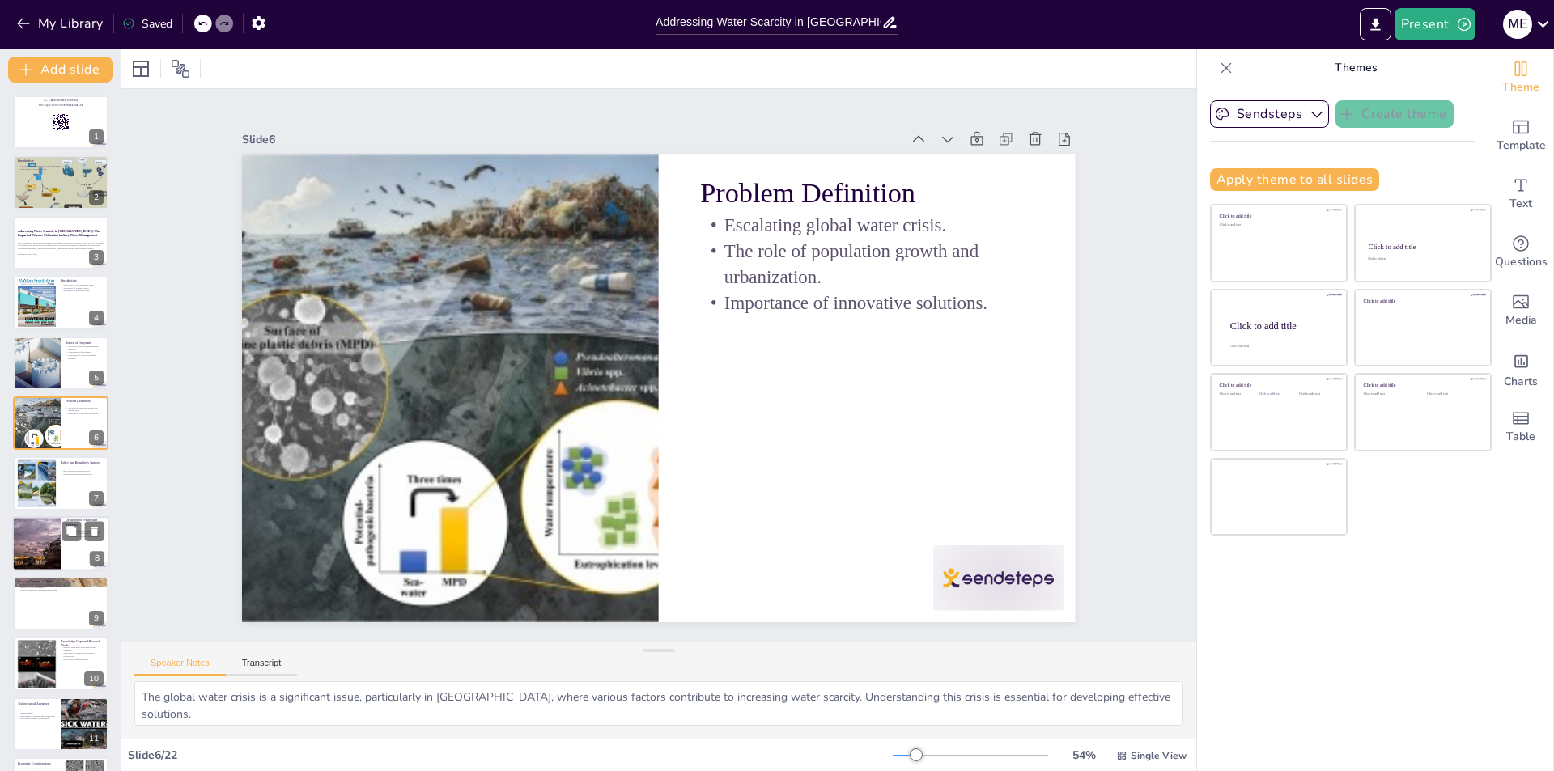
checkbox input "true"
click at [49, 537] on div at bounding box center [35, 543] width 101 height 55
type textarea "Overexploitation of water resources is a critical issue that leads to the deple…"
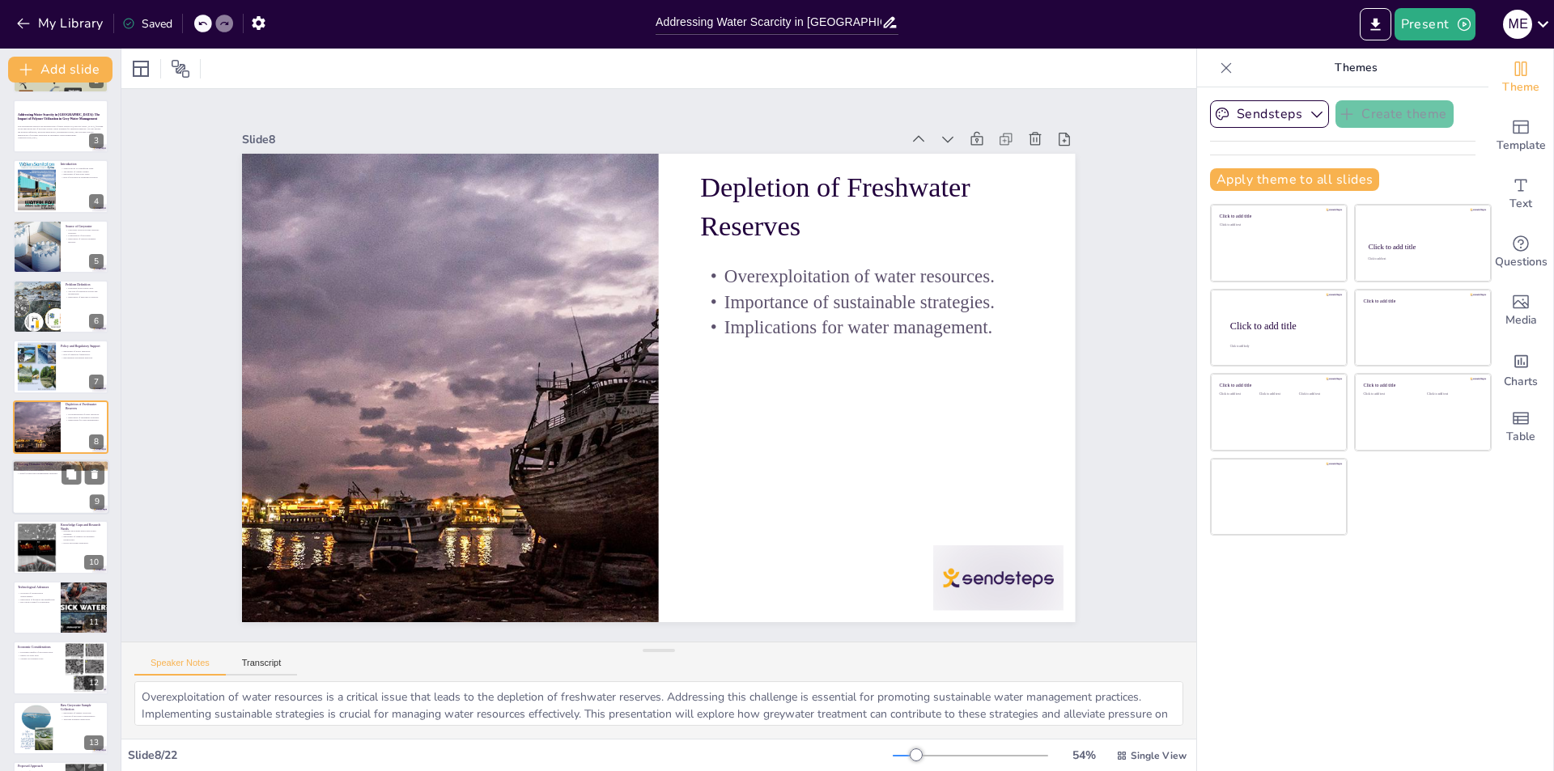
checkbox input "true"
click at [43, 482] on div at bounding box center [60, 487] width 97 height 55
type textarea "The increasing competition for water resources among various sectors is a signi…"
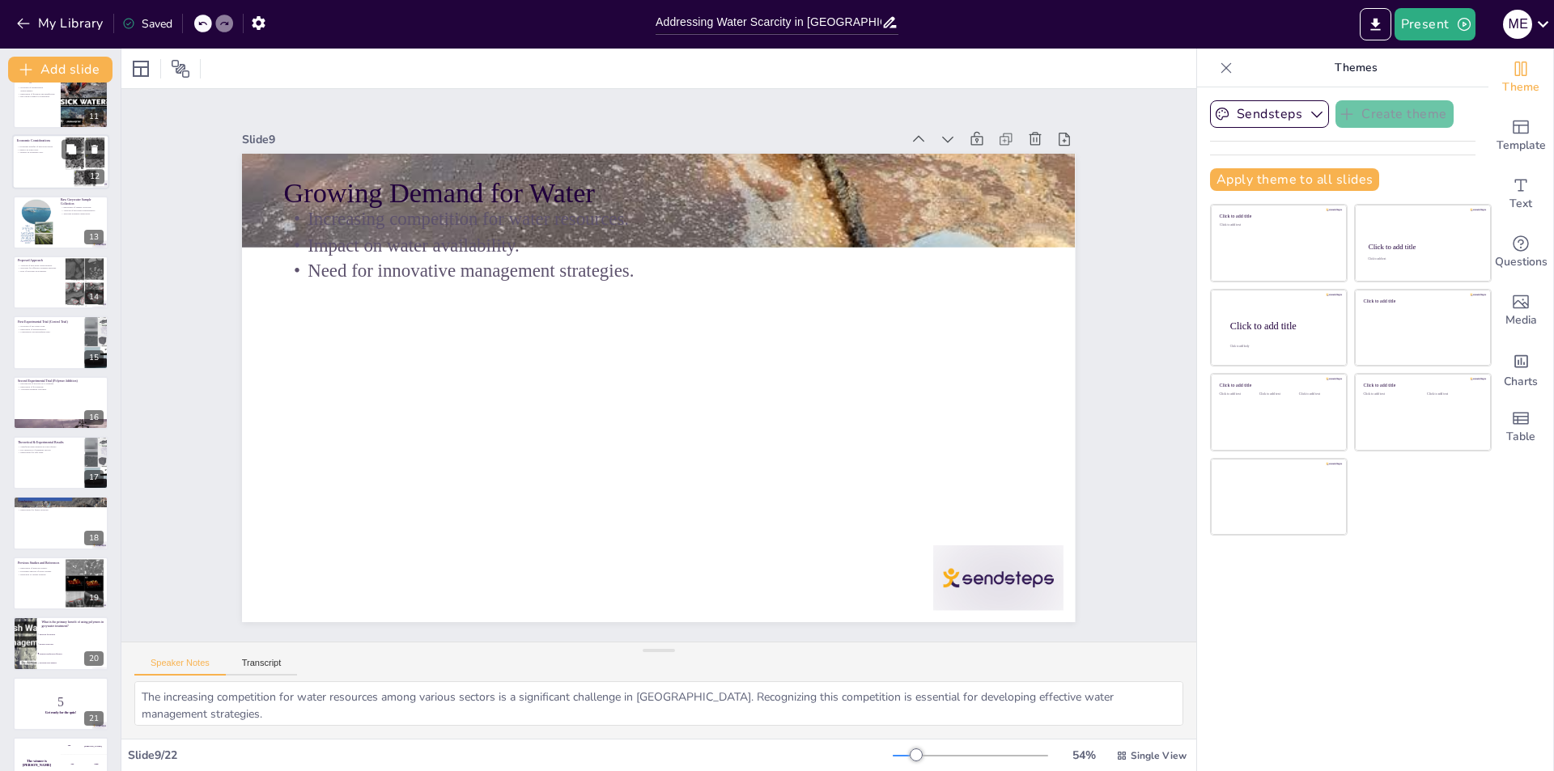
scroll to position [655, 0]
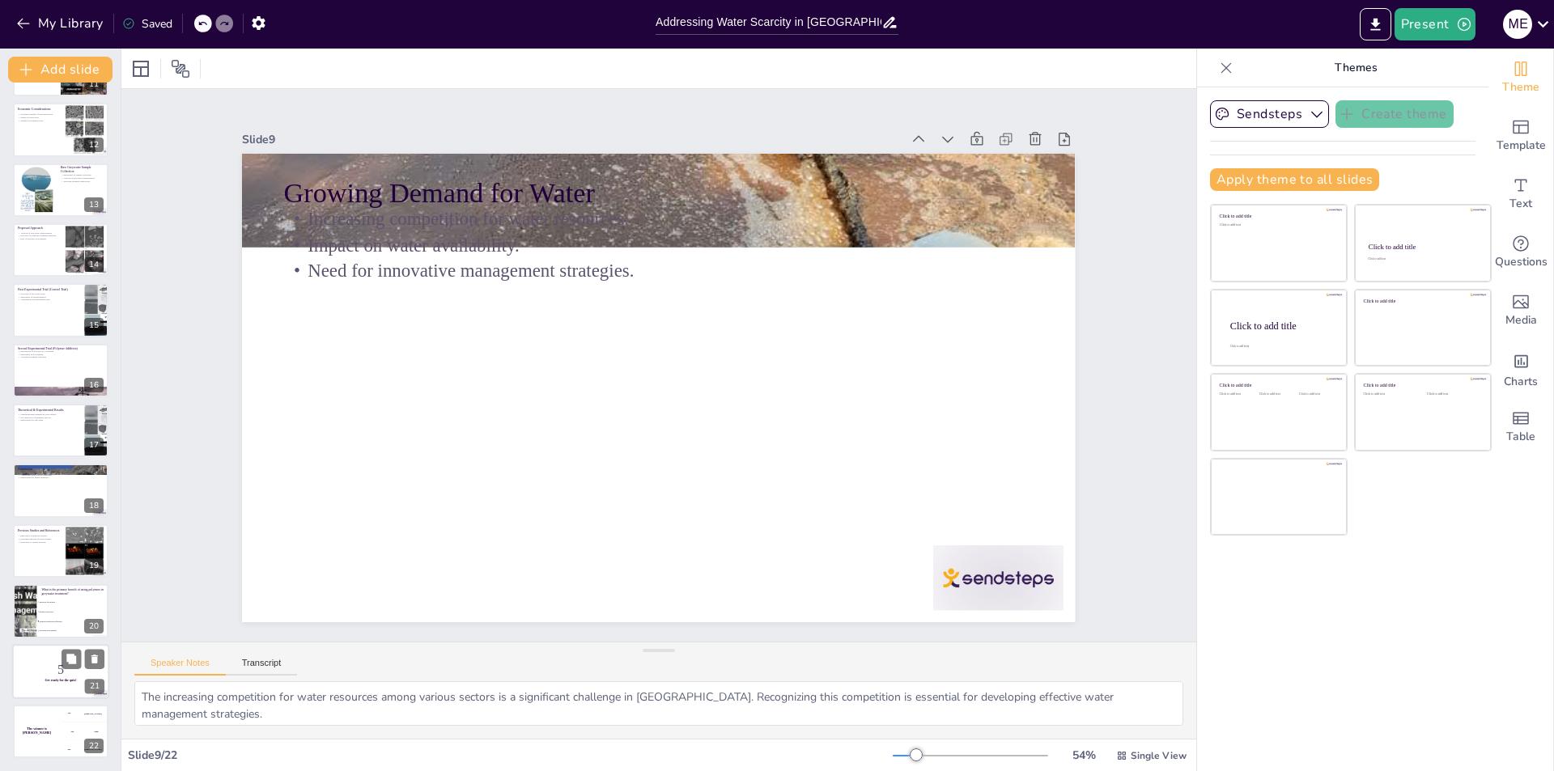
checkbox input "true"
click at [44, 665] on p "5" at bounding box center [60, 670] width 87 height 18
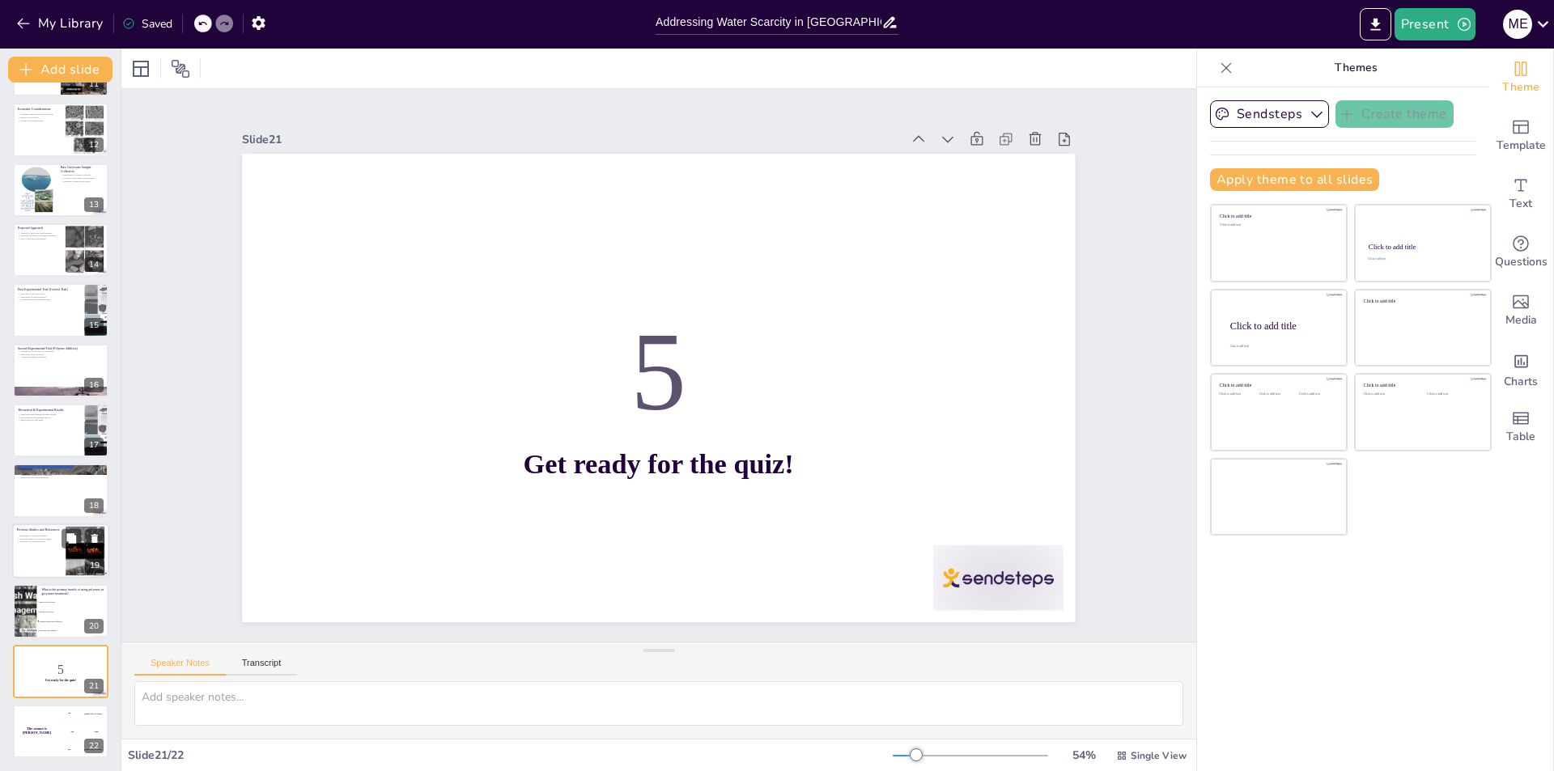
checkbox input "true"
click at [53, 558] on div at bounding box center [60, 551] width 97 height 55
type textarea "Previous studies are vital for contextualizing current research. This presentat…"
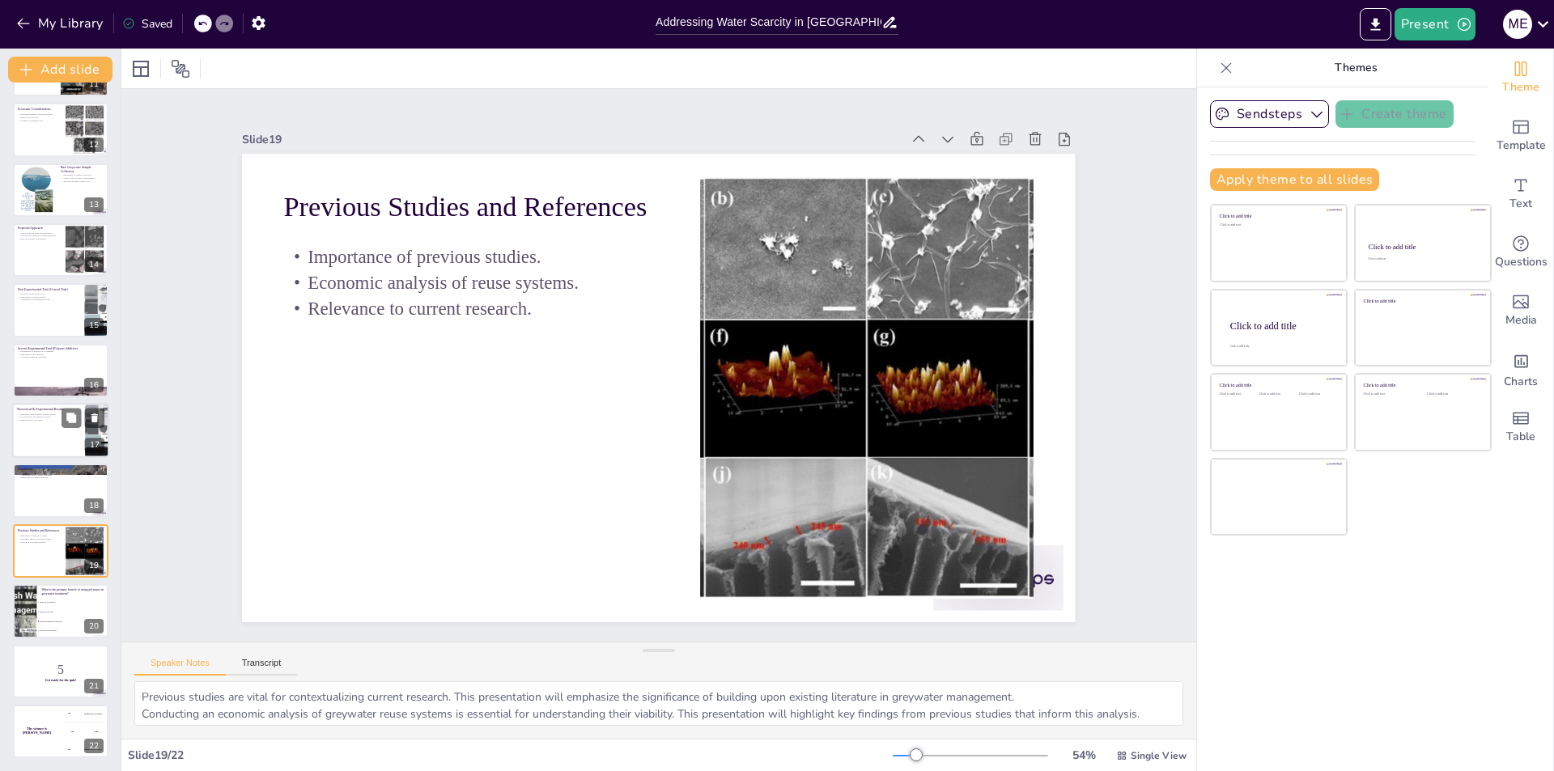
checkbox input "true"
click at [41, 442] on div at bounding box center [60, 430] width 97 height 55
type textarea "Significant improvements in water quality parameters underscore the effectivene…"
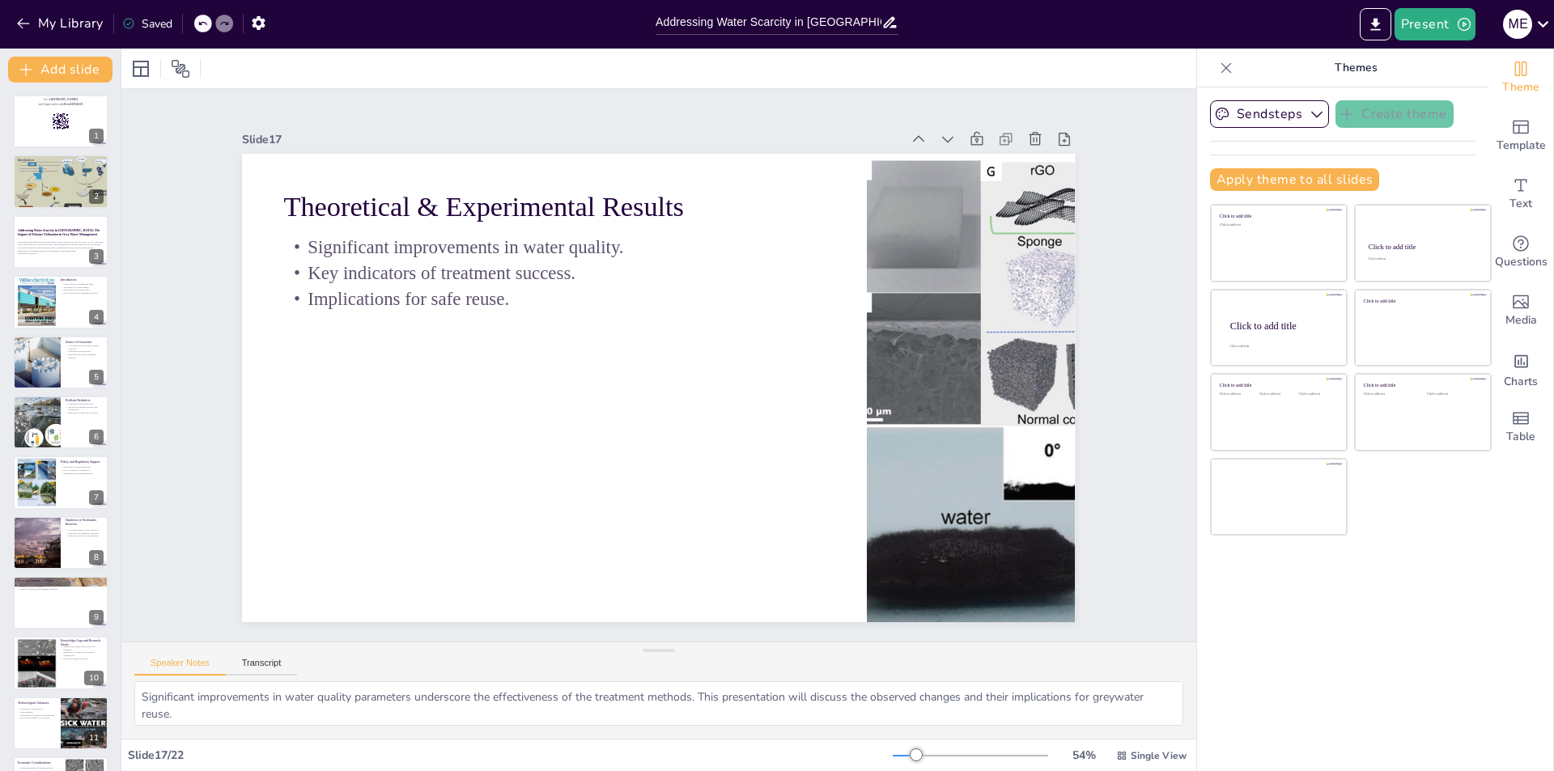
scroll to position [0, 0]
click at [1549, 21] on icon at bounding box center [1543, 24] width 22 height 22
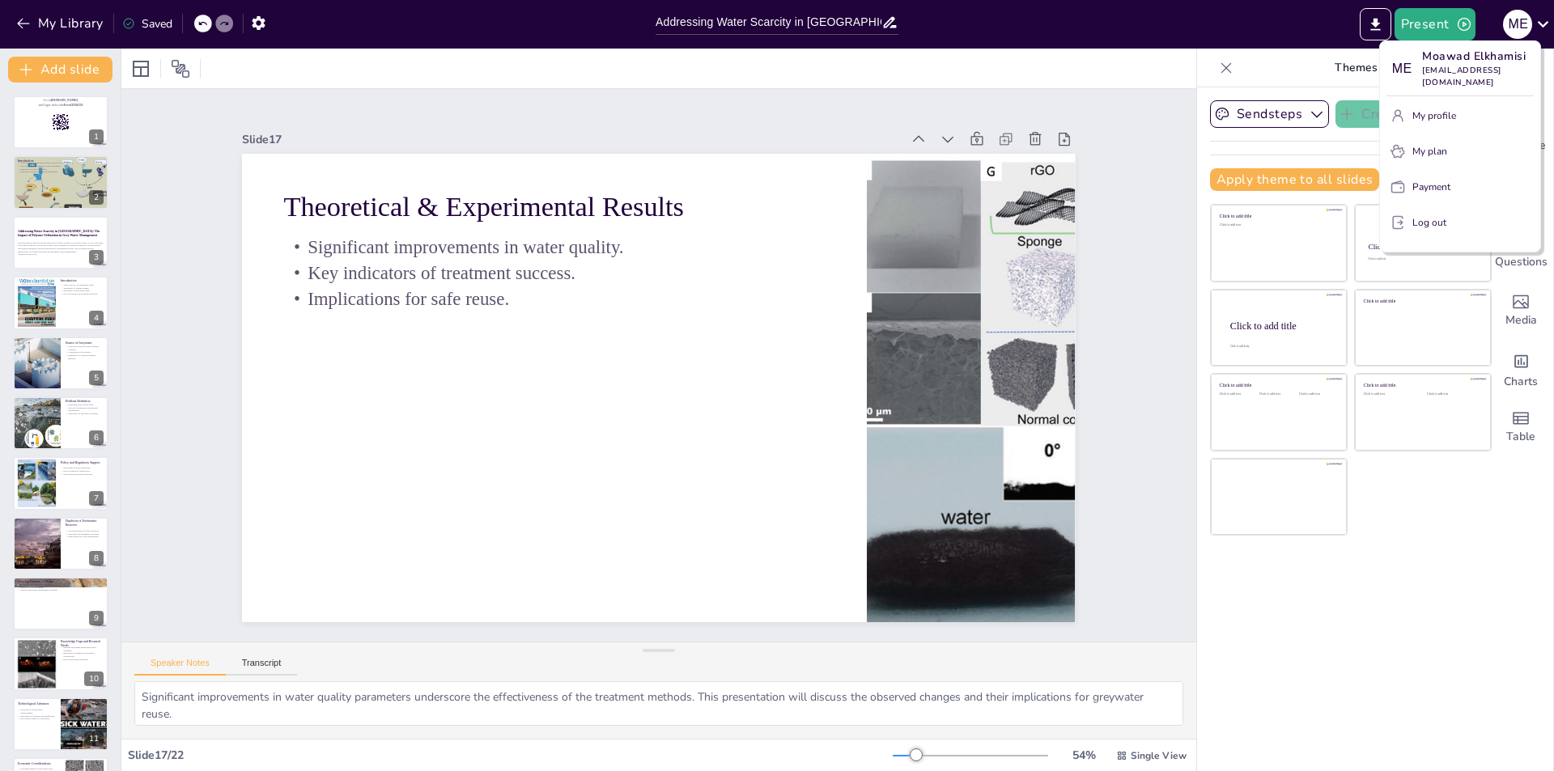
click at [1494, 557] on div at bounding box center [777, 385] width 1554 height 771
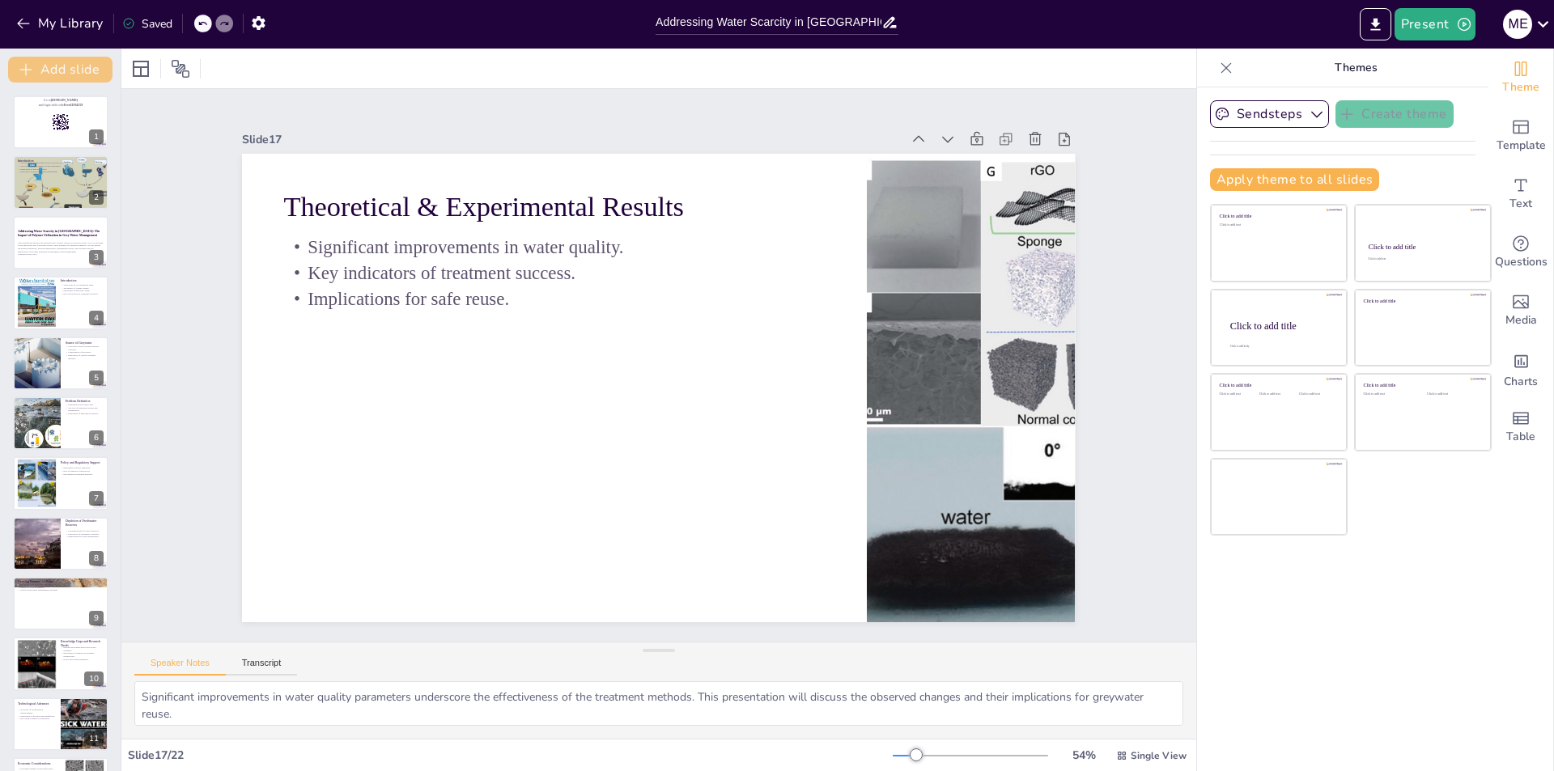
checkbox input "true"
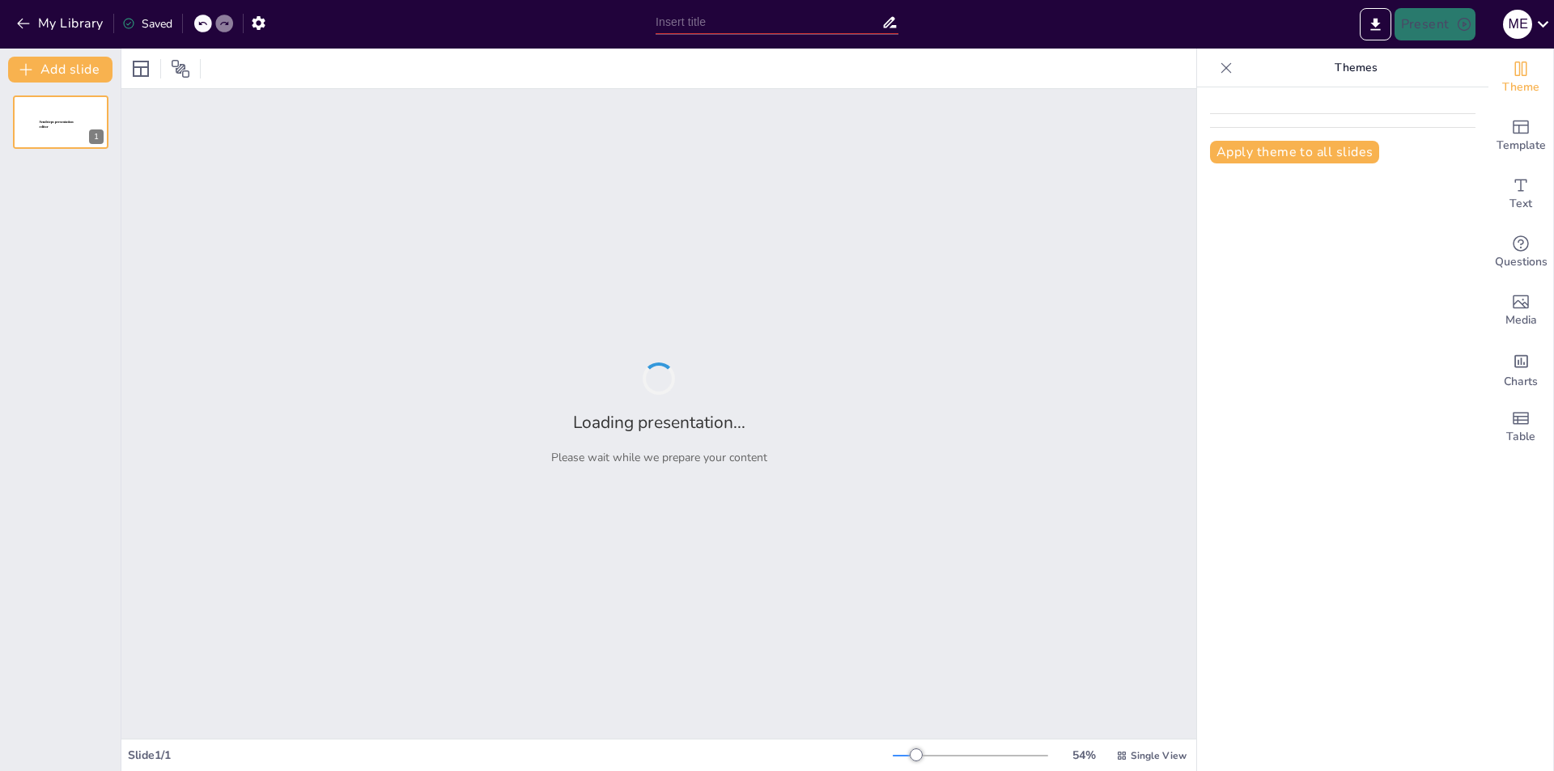
type input "New Sendsteps"
